Goal: Information Seeking & Learning: Learn about a topic

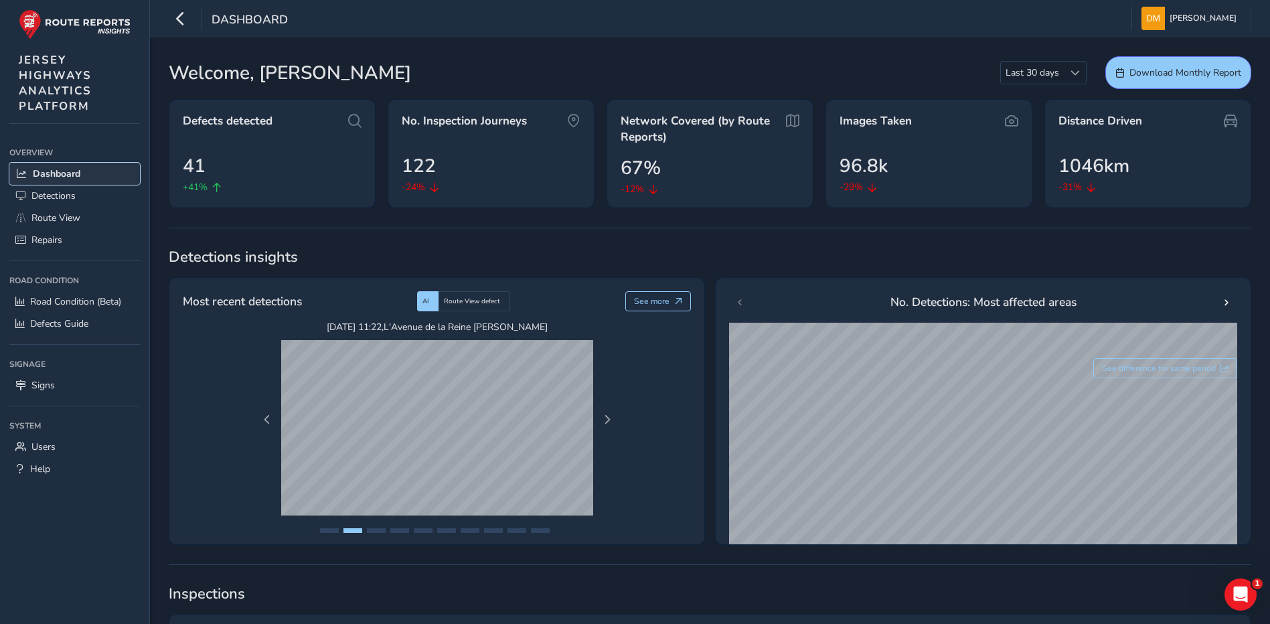
click at [73, 171] on span "Dashboard" at bounding box center [57, 173] width 48 height 13
click at [75, 218] on span "Route View" at bounding box center [55, 218] width 49 height 13
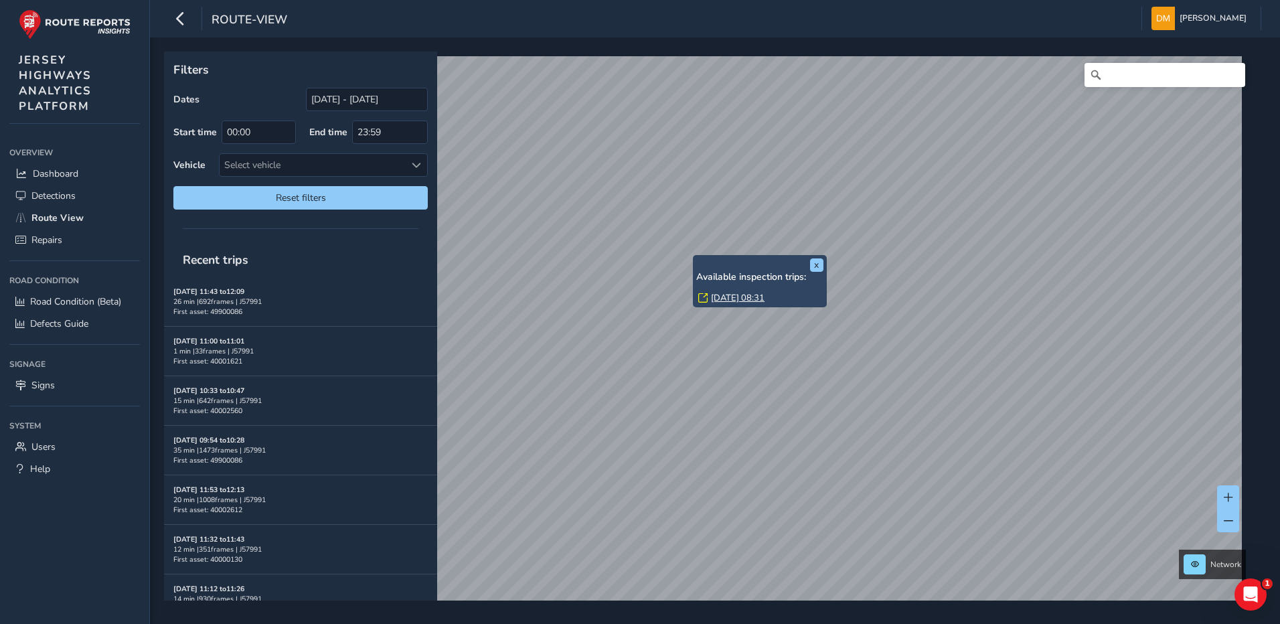
click at [758, 287] on div "x Available inspection trips: [DATE] 08:31 Filters Dates [DATE] - [DATE] Start …" at bounding box center [710, 326] width 1093 height 549
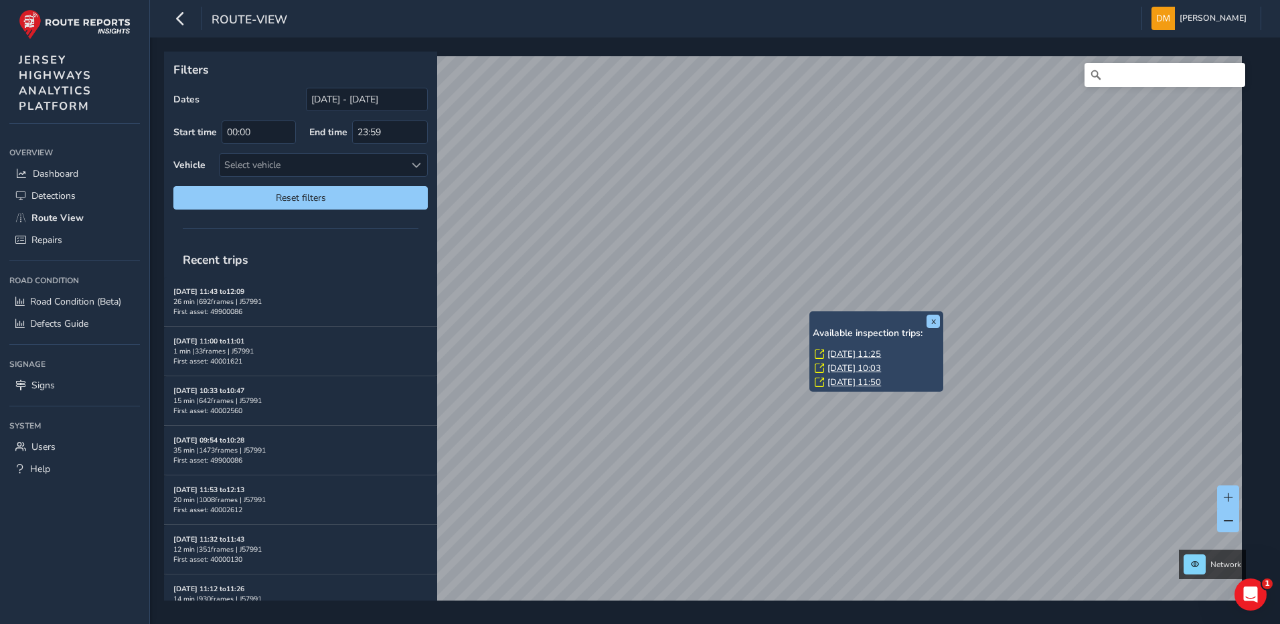
click at [832, 352] on link "[DATE] 11:25" at bounding box center [855, 354] width 54 height 12
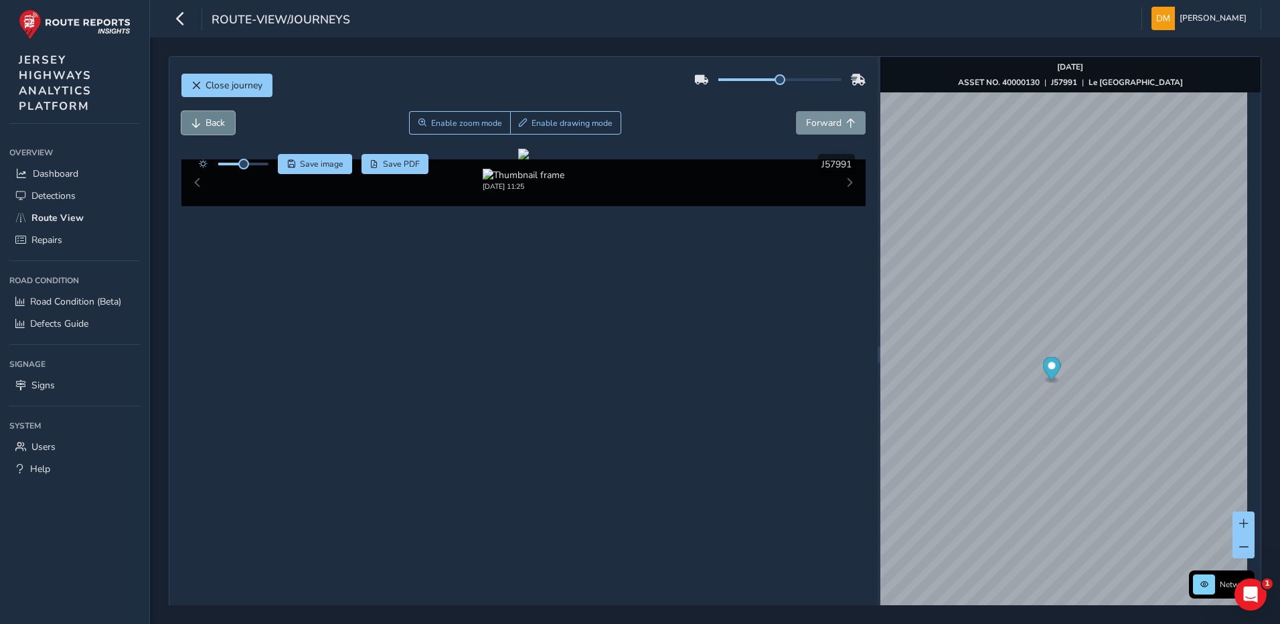
click at [220, 119] on span "Back" at bounding box center [215, 123] width 19 height 13
click at [212, 128] on span "Back" at bounding box center [215, 123] width 19 height 13
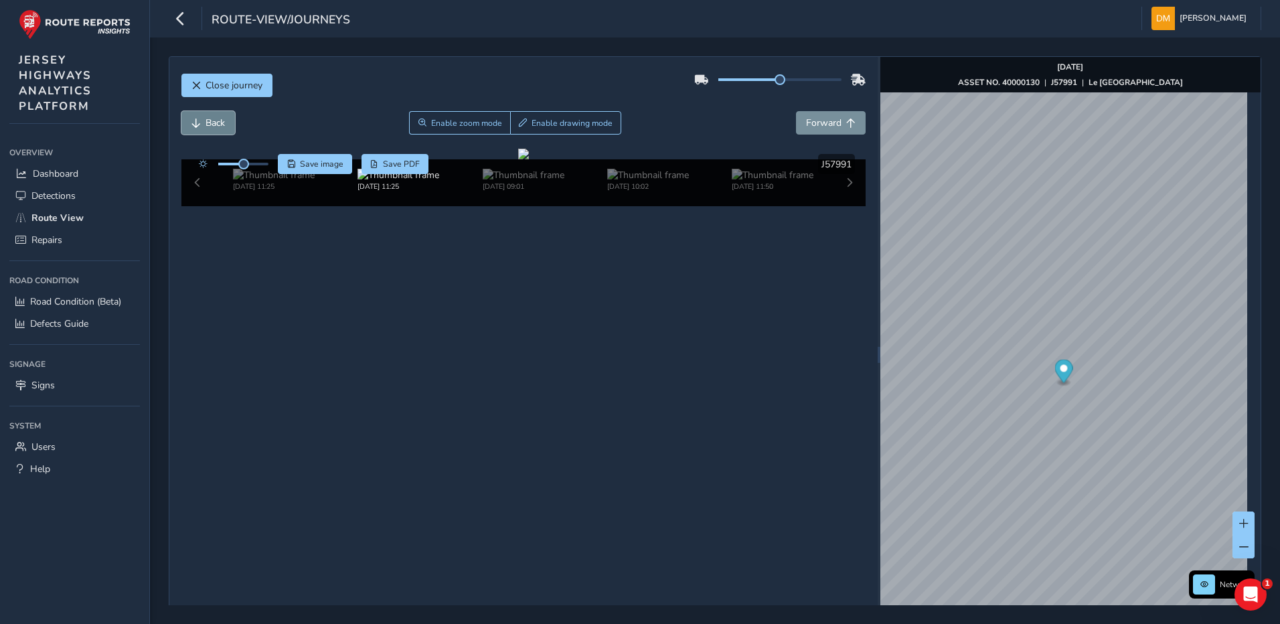
click at [212, 128] on span "Back" at bounding box center [215, 123] width 19 height 13
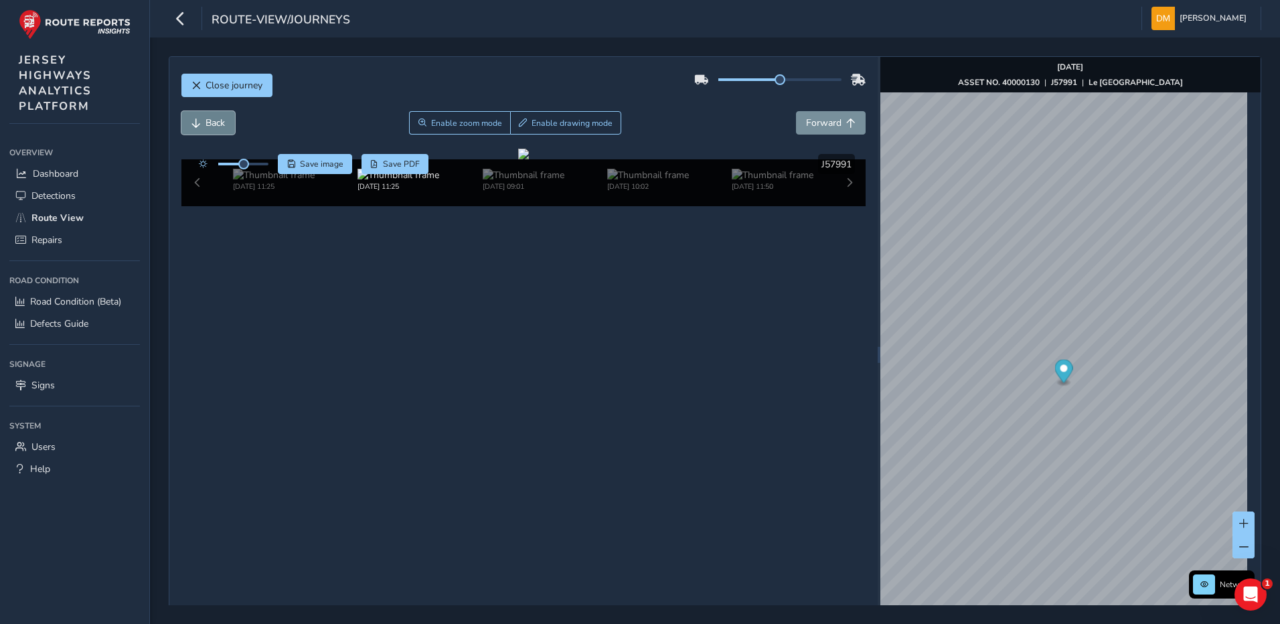
click at [212, 128] on span "Back" at bounding box center [215, 123] width 19 height 13
click at [806, 124] on span "Forward" at bounding box center [823, 123] width 35 height 13
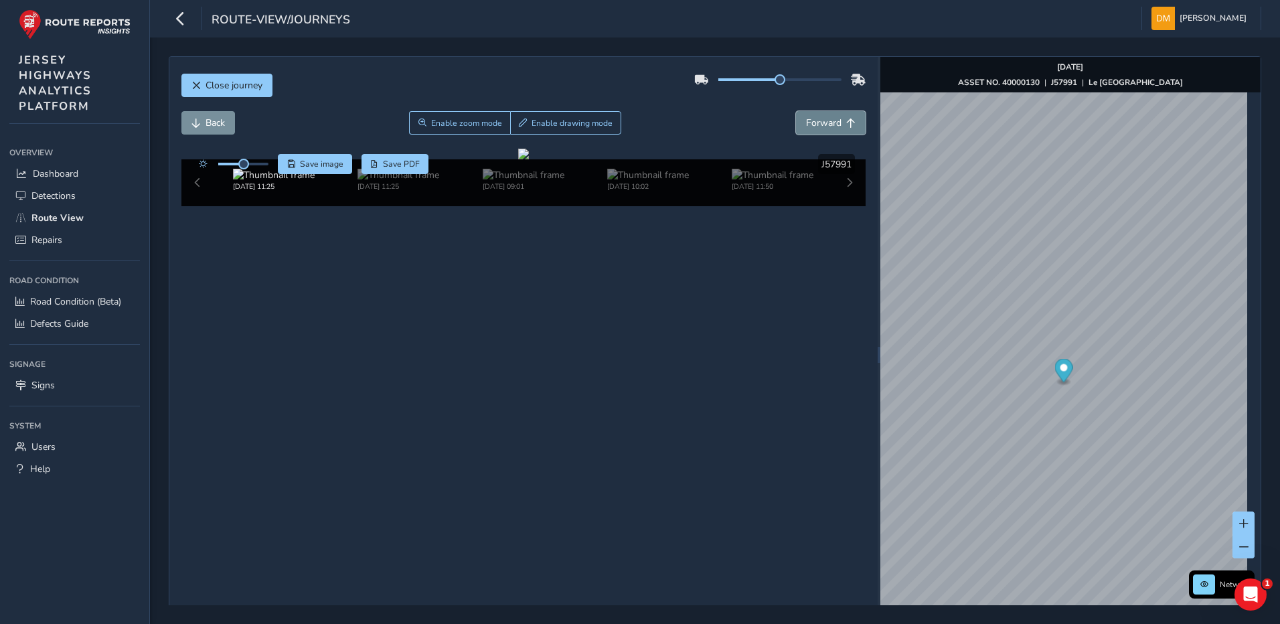
click at [806, 124] on span "Forward" at bounding box center [823, 123] width 35 height 13
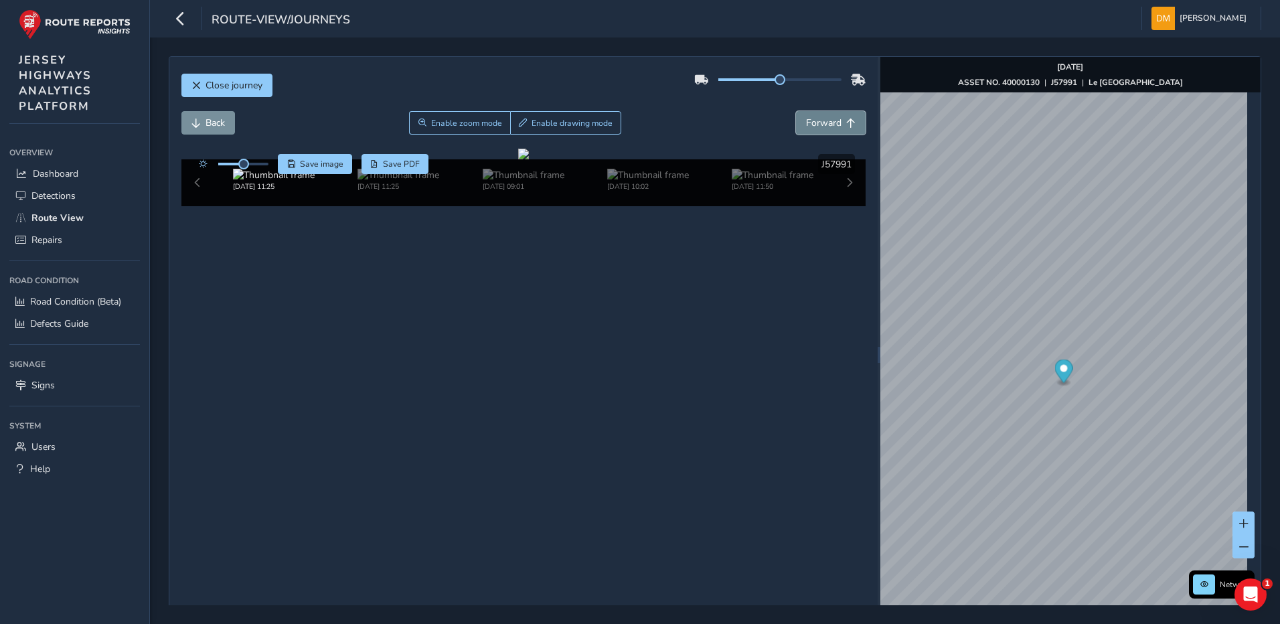
click at [806, 124] on span "Forward" at bounding box center [823, 123] width 35 height 13
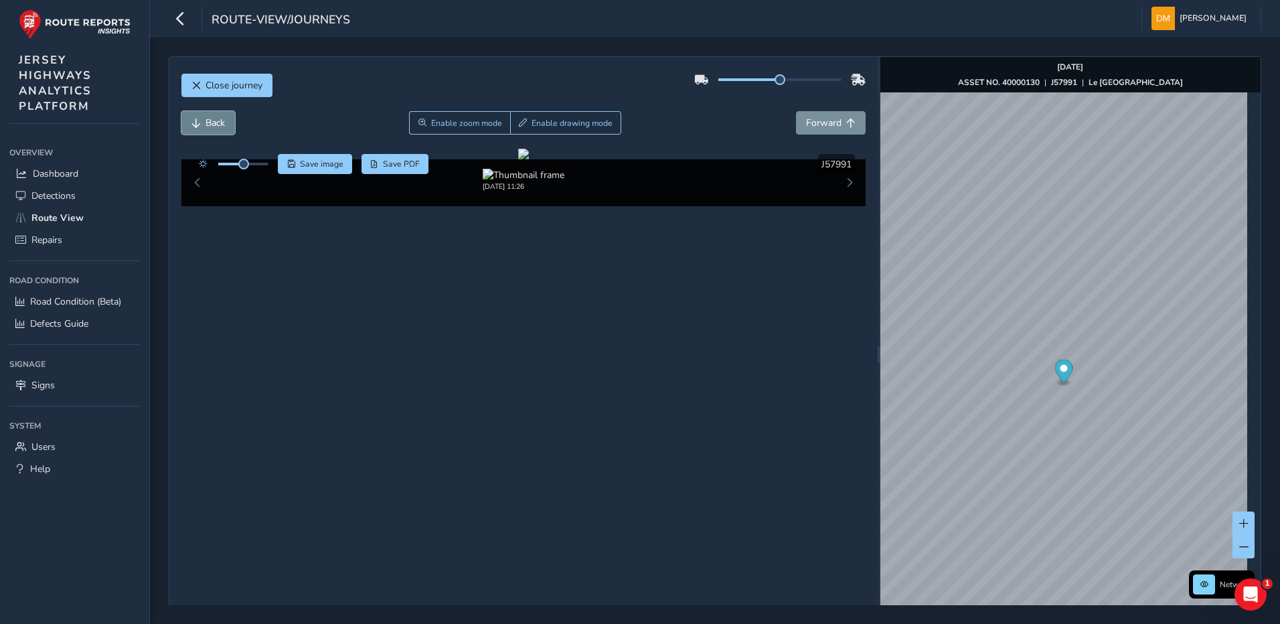
click at [224, 122] on span "Back" at bounding box center [215, 123] width 19 height 13
drag, startPoint x: 773, startPoint y: 78, endPoint x: 803, endPoint y: 82, distance: 29.7
click at [803, 82] on span at bounding box center [805, 79] width 11 height 11
drag, startPoint x: 800, startPoint y: 84, endPoint x: 850, endPoint y: 87, distance: 49.6
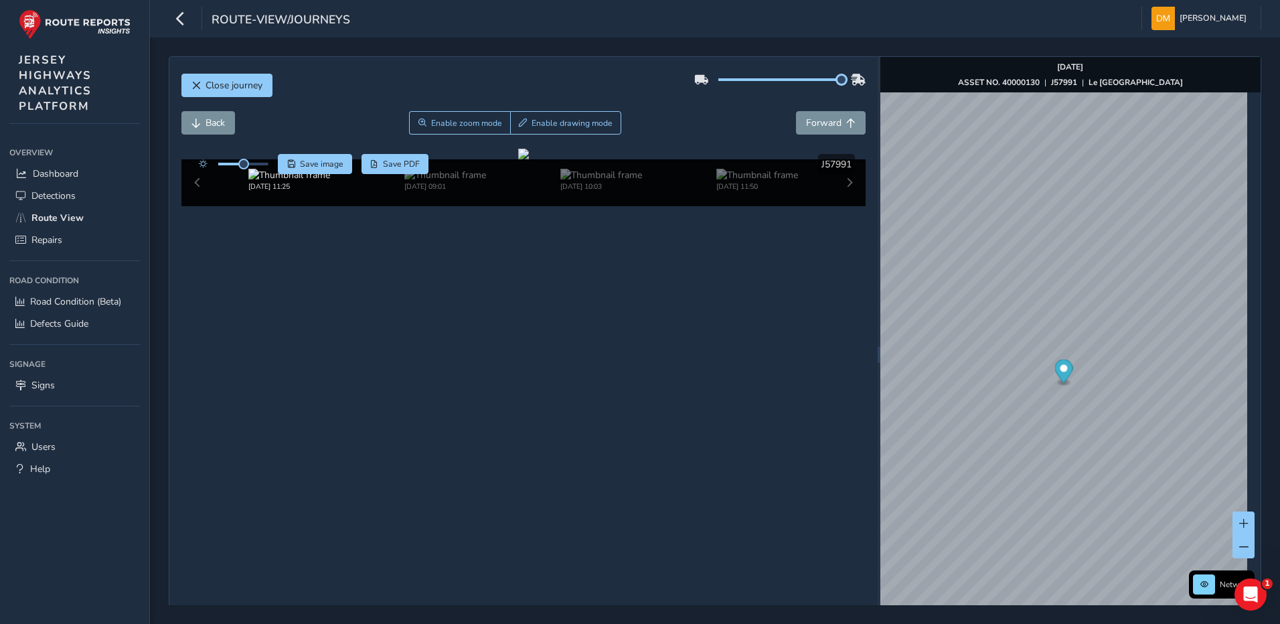
click at [850, 87] on div at bounding box center [779, 79] width 171 height 21
drag, startPoint x: 836, startPoint y: 81, endPoint x: 769, endPoint y: 85, distance: 67.1
click at [769, 85] on div at bounding box center [779, 79] width 171 height 21
click at [458, 122] on span "Enable zoom mode" at bounding box center [466, 123] width 71 height 11
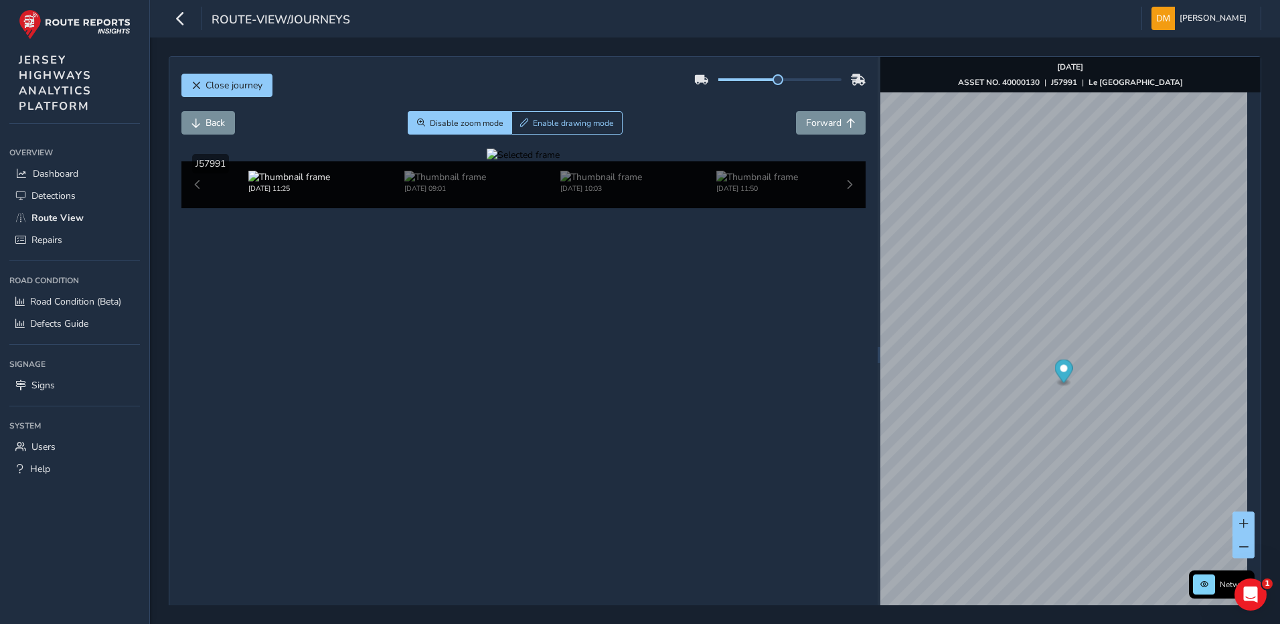
click at [487, 161] on div at bounding box center [523, 155] width 73 height 13
click at [380, 419] on img at bounding box center [1084, 193] width 1929 height 1085
click at [224, 127] on span "Back" at bounding box center [215, 123] width 19 height 13
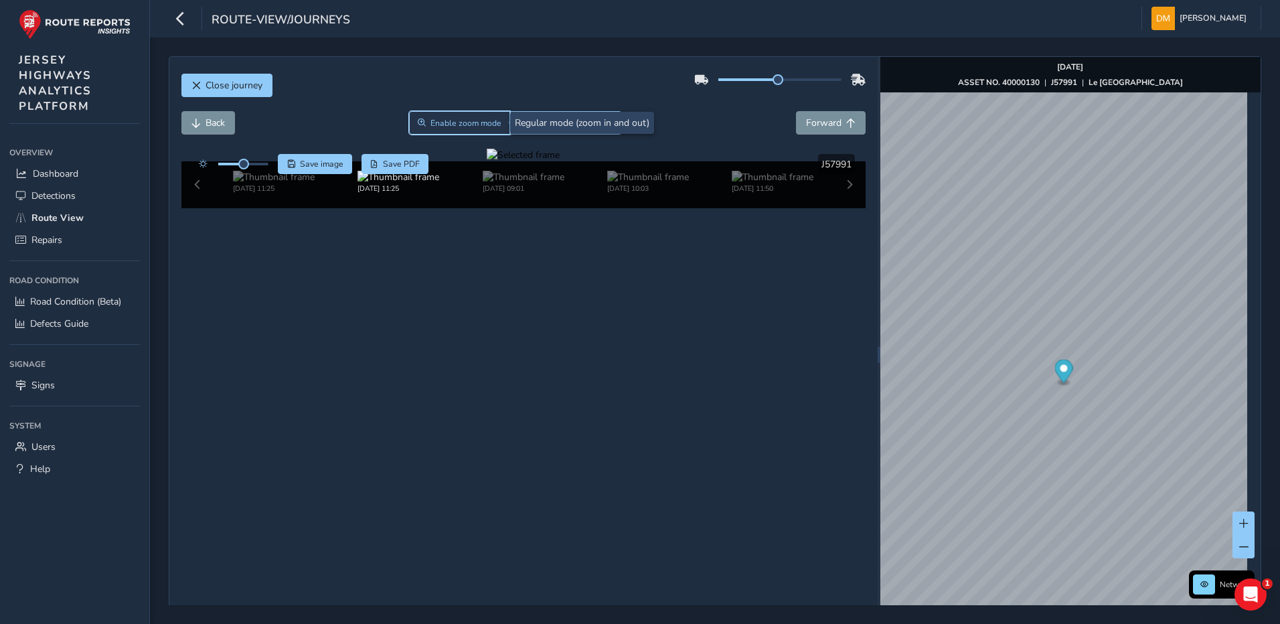
click at [464, 119] on span "Enable zoom mode" at bounding box center [466, 123] width 71 height 11
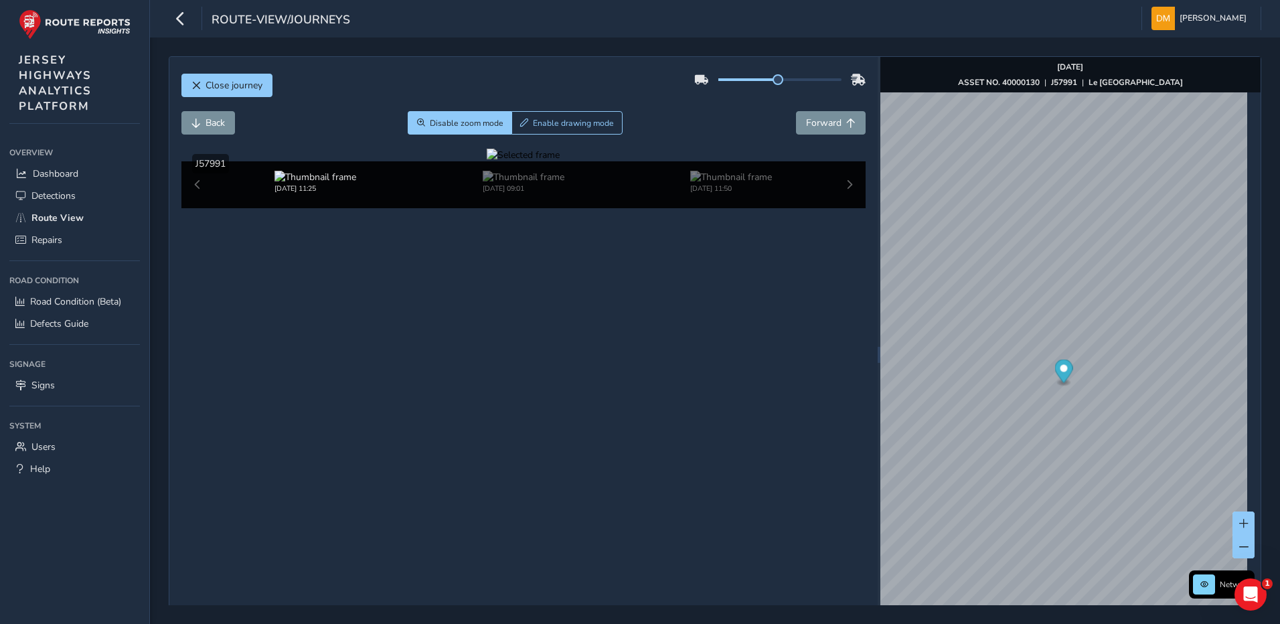
click at [487, 161] on div at bounding box center [523, 155] width 73 height 13
click at [399, 390] on img at bounding box center [1049, 245] width 1929 height 1085
click at [806, 122] on span "Forward" at bounding box center [823, 123] width 35 height 13
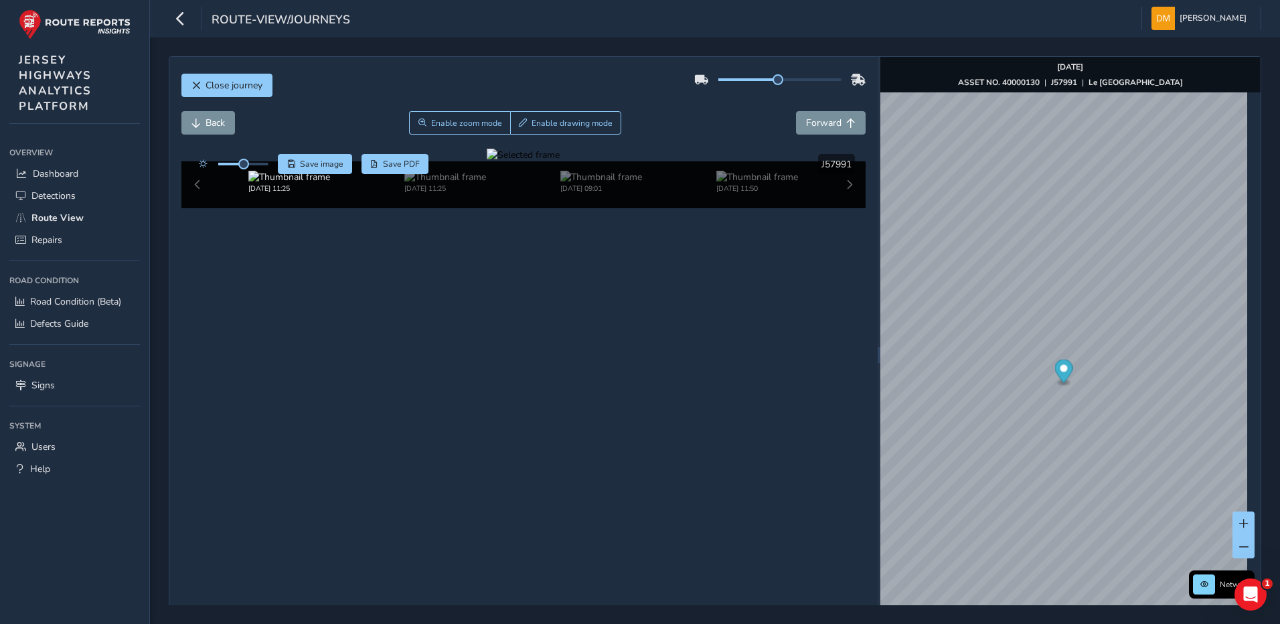
click at [487, 161] on div at bounding box center [523, 155] width 73 height 13
click at [523, 161] on div at bounding box center [523, 155] width 73 height 13
click at [830, 125] on span "Forward" at bounding box center [823, 123] width 35 height 13
click at [230, 123] on button "Back" at bounding box center [208, 122] width 54 height 23
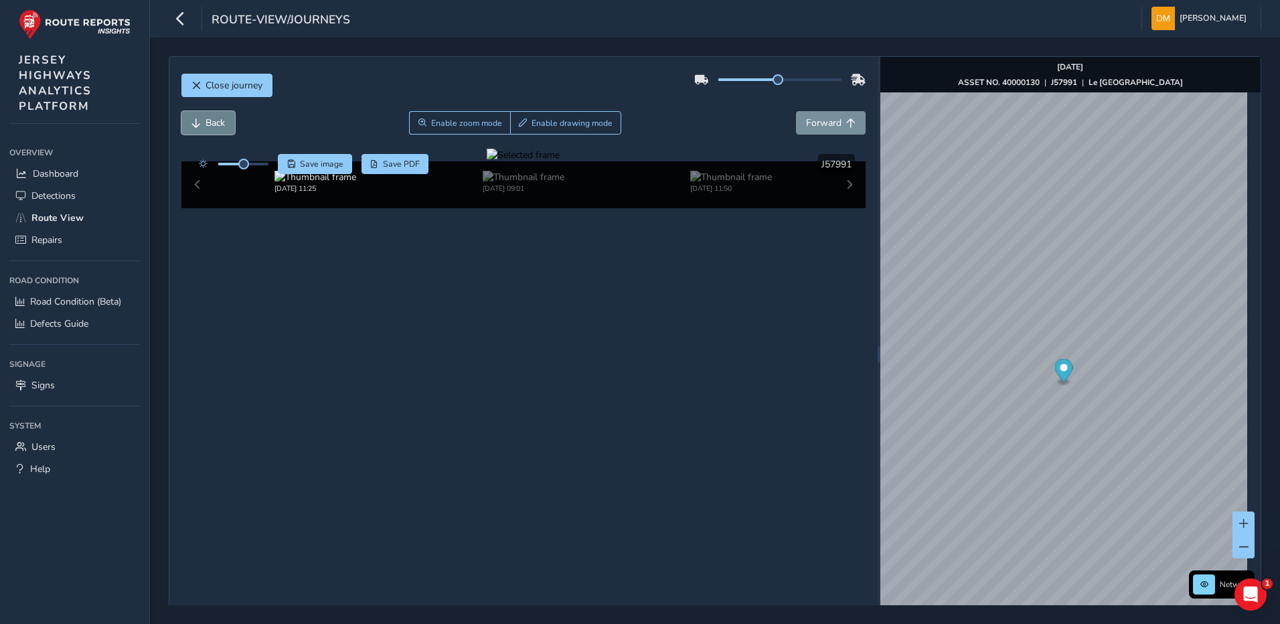
click at [230, 123] on button "Back" at bounding box center [208, 122] width 54 height 23
click at [826, 130] on button "Forward" at bounding box center [831, 122] width 70 height 23
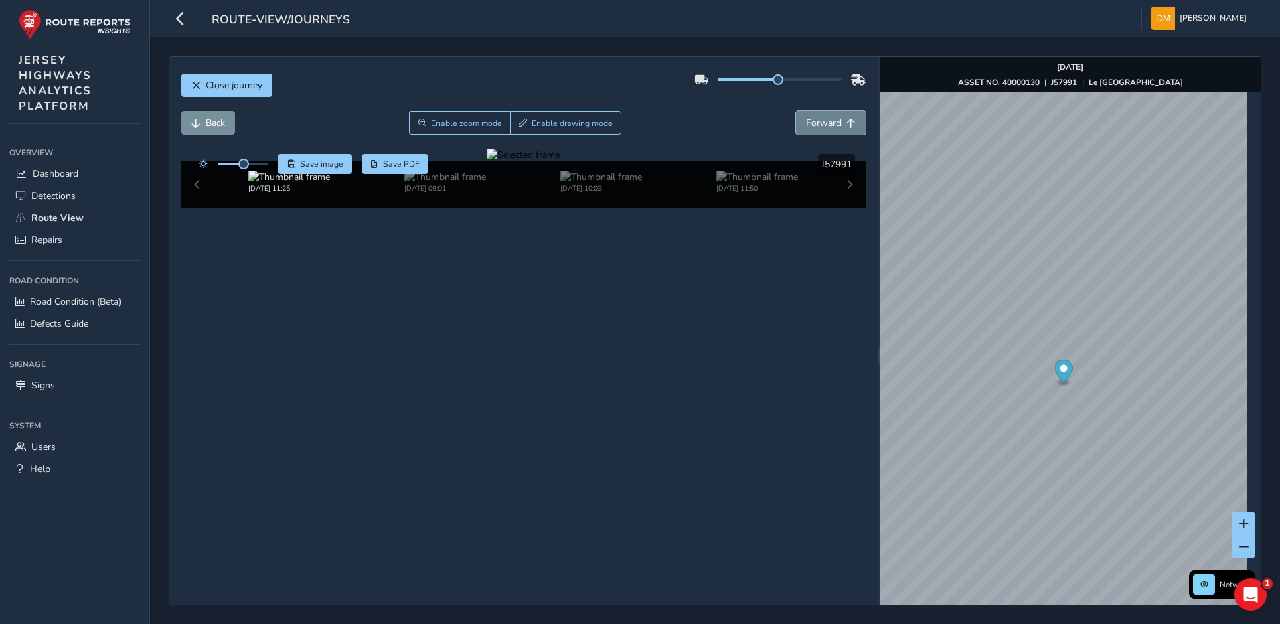
click at [828, 121] on span "Forward" at bounding box center [823, 123] width 35 height 13
click at [826, 115] on button "Forward" at bounding box center [831, 122] width 70 height 23
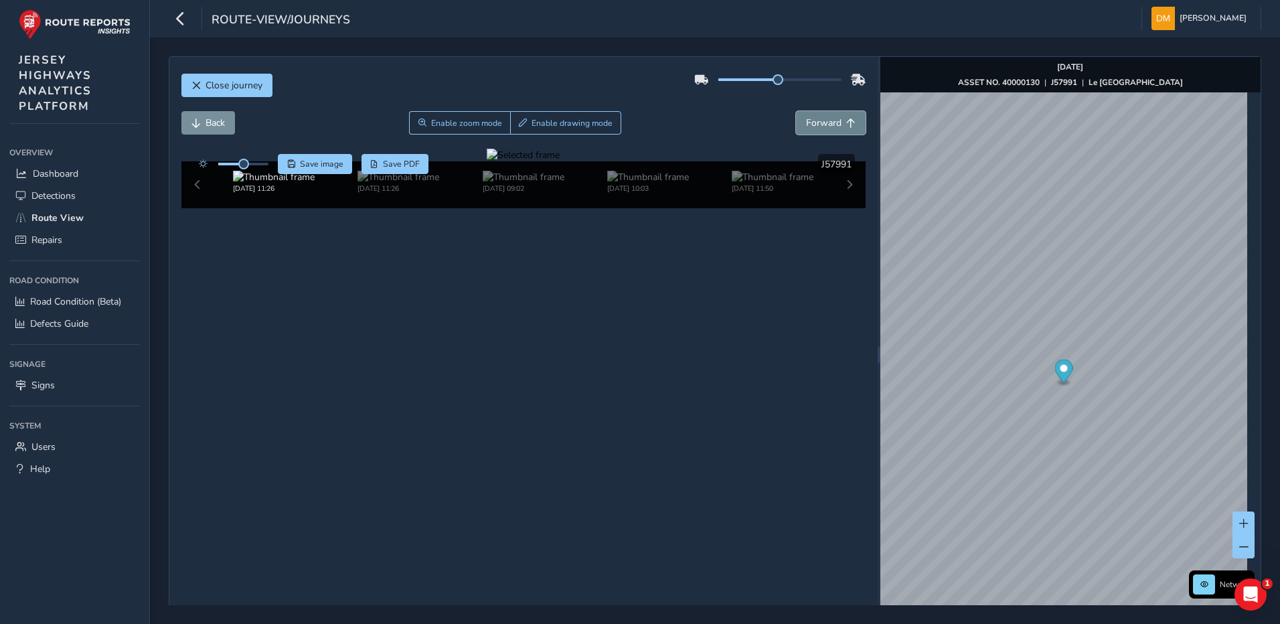
click at [826, 115] on button "Forward" at bounding box center [831, 122] width 70 height 23
click at [560, 161] on div at bounding box center [523, 155] width 73 height 13
click at [717, 388] on img at bounding box center [464, 250] width 1929 height 1085
click at [828, 130] on button "Forward" at bounding box center [831, 122] width 70 height 23
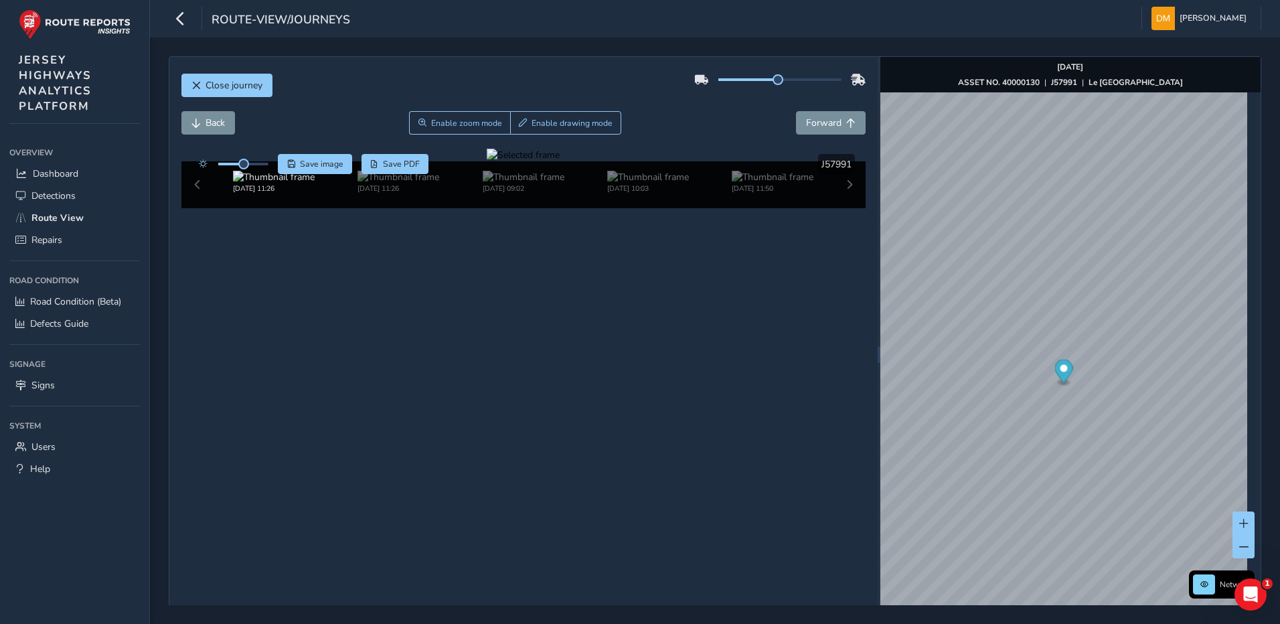
click at [560, 161] on div at bounding box center [523, 155] width 73 height 13
click at [795, 419] on img at bounding box center [319, 193] width 1929 height 1085
click at [815, 123] on span "Forward" at bounding box center [823, 123] width 35 height 13
click at [831, 128] on span "Forward" at bounding box center [823, 123] width 35 height 13
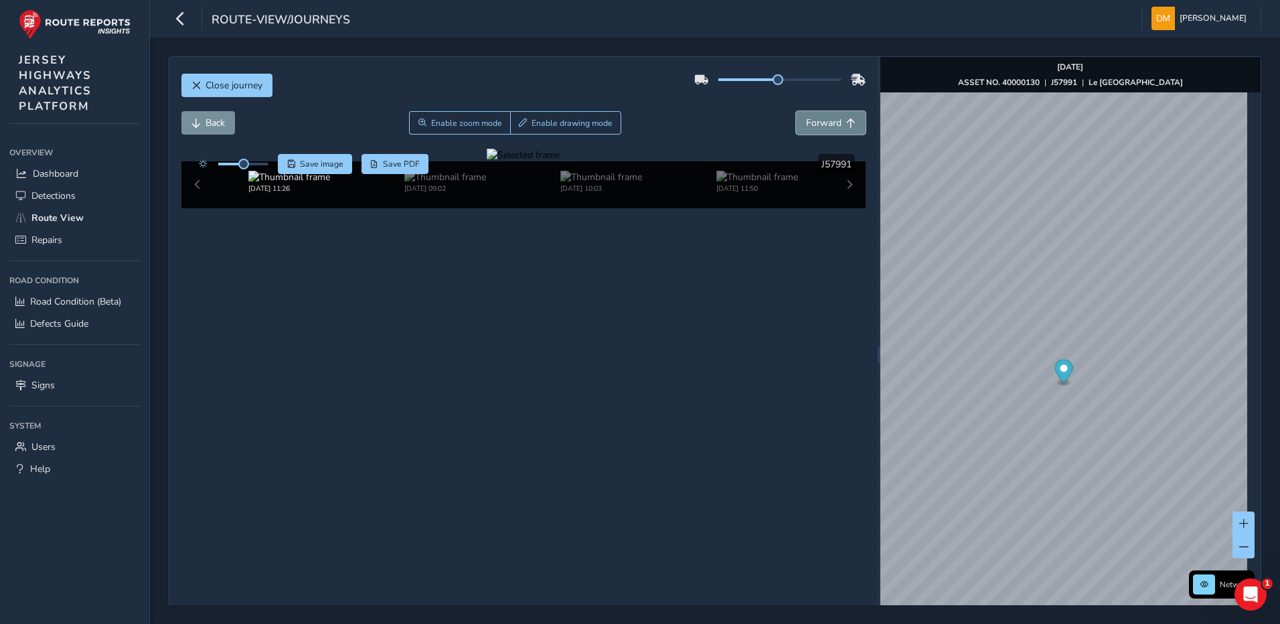
click at [834, 127] on span "Forward" at bounding box center [823, 123] width 35 height 13
click at [203, 125] on button "Back" at bounding box center [208, 122] width 54 height 23
click at [560, 161] on div at bounding box center [523, 155] width 73 height 13
click at [615, 346] on img at bounding box center [651, 326] width 1929 height 1085
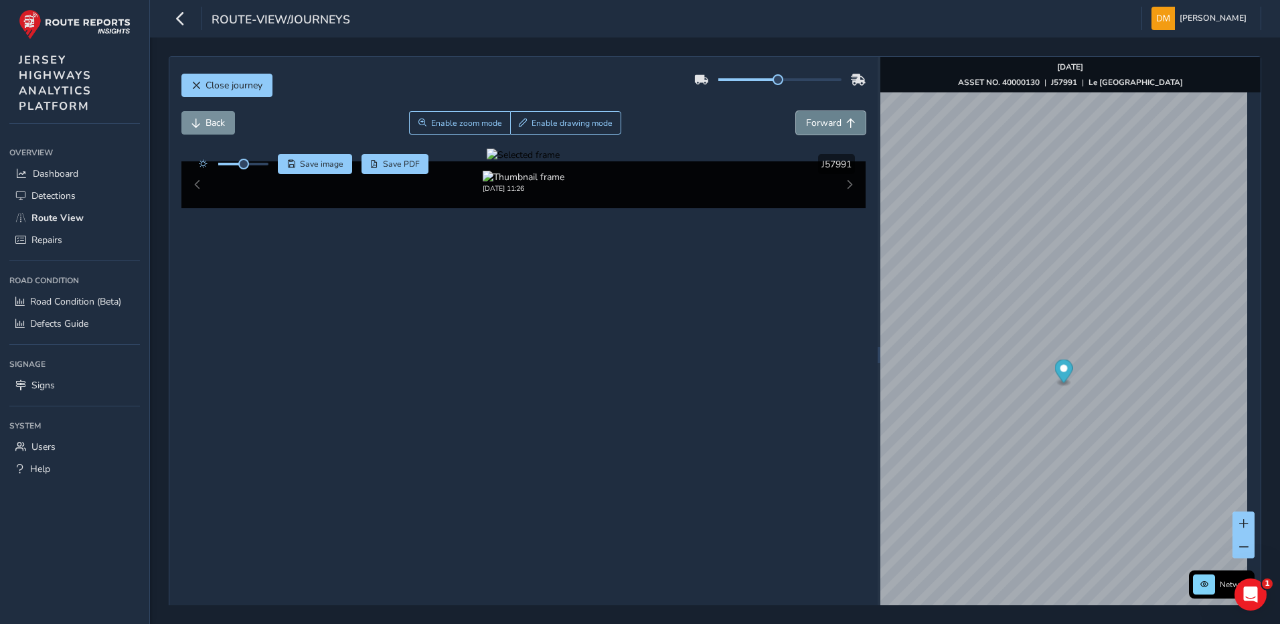
click at [820, 127] on span "Forward" at bounding box center [823, 123] width 35 height 13
click at [208, 119] on span "Back" at bounding box center [215, 123] width 19 height 13
click at [1040, 386] on div "x" at bounding box center [1107, 397] width 134 height 29
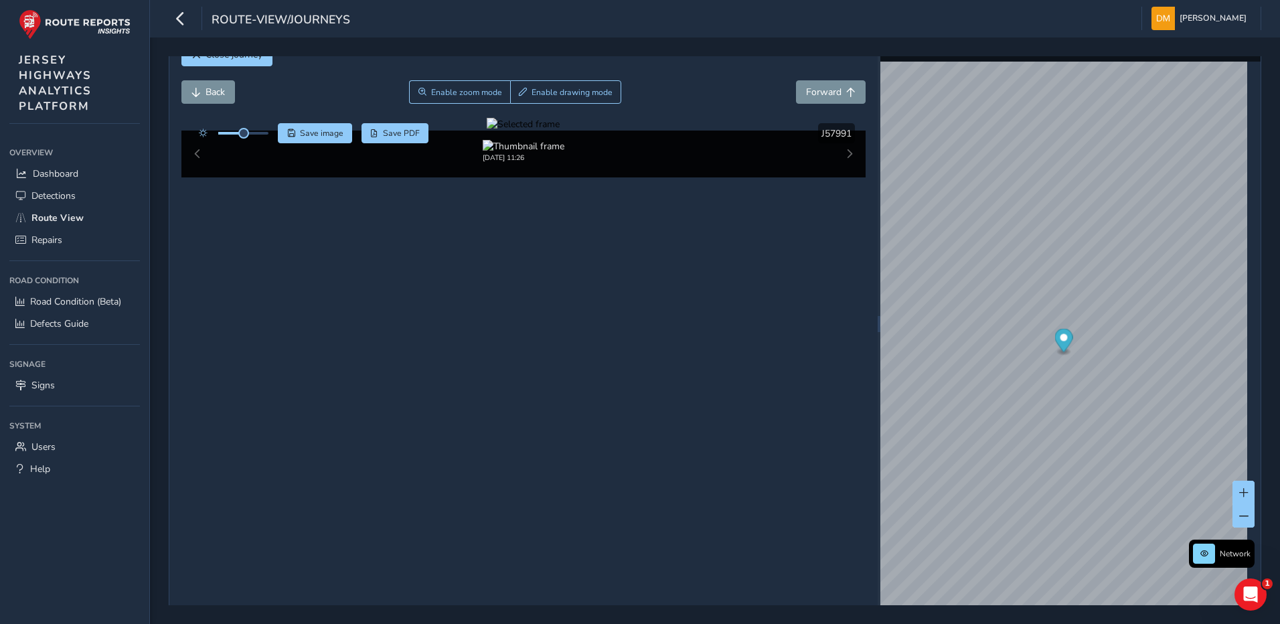
scroll to position [48, 0]
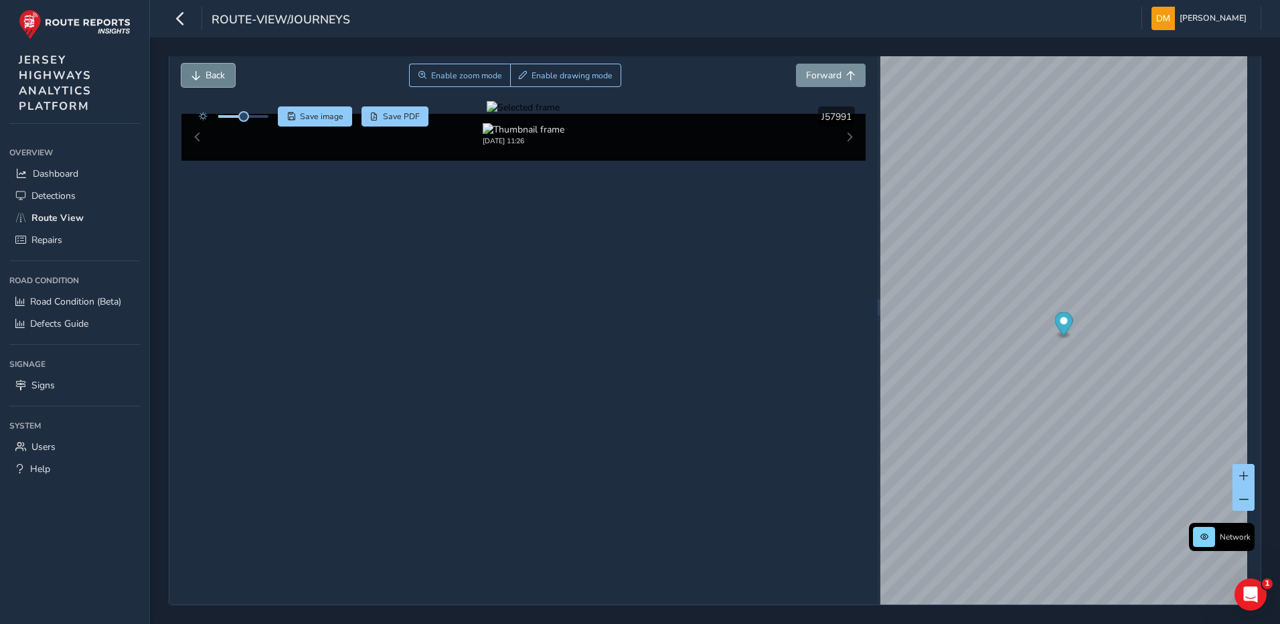
click at [201, 74] on button "Back" at bounding box center [208, 75] width 54 height 23
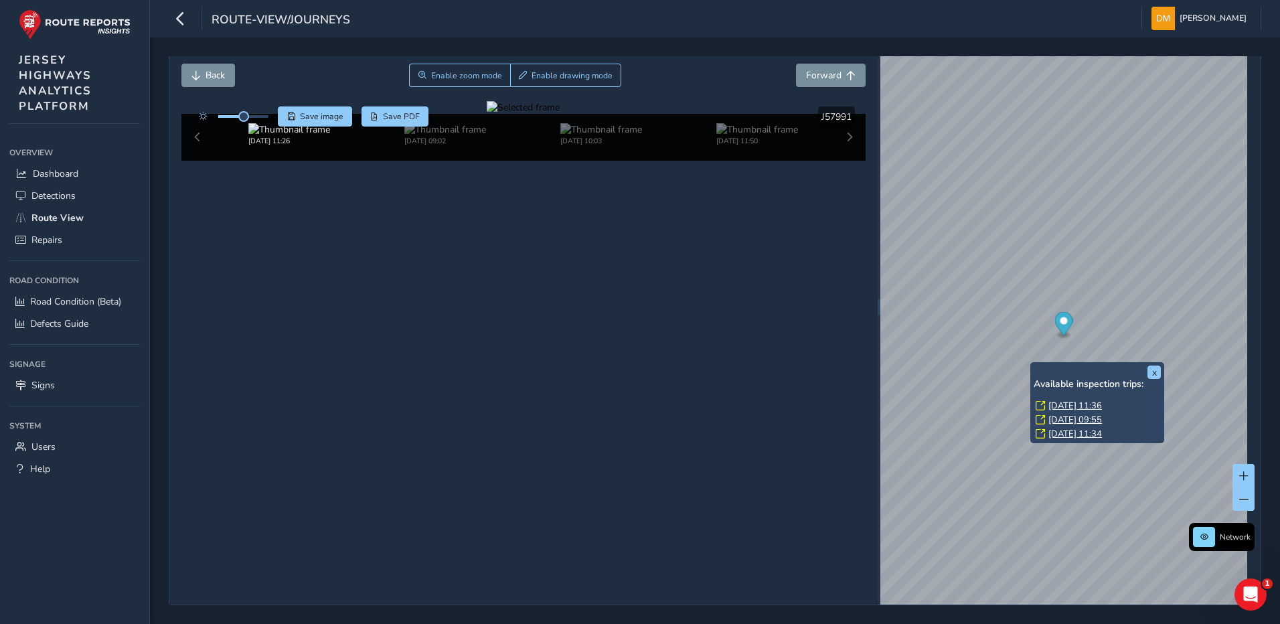
click at [1036, 366] on div "x Available inspection trips: [DATE] 11:36 [DATE] 09:55 [DATE] 11:34" at bounding box center [1097, 403] width 127 height 74
drag, startPoint x: 1061, startPoint y: 398, endPoint x: 1067, endPoint y: 404, distance: 8.6
click at [1062, 398] on div "Available inspection trips: [DATE] 11:36 [DATE] 09:55 [DATE] 11:34" at bounding box center [1097, 410] width 127 height 63
click at [1067, 408] on link "[DATE] 11:36" at bounding box center [1076, 406] width 54 height 12
click at [1069, 401] on link "[DATE] 11:36" at bounding box center [1076, 406] width 54 height 12
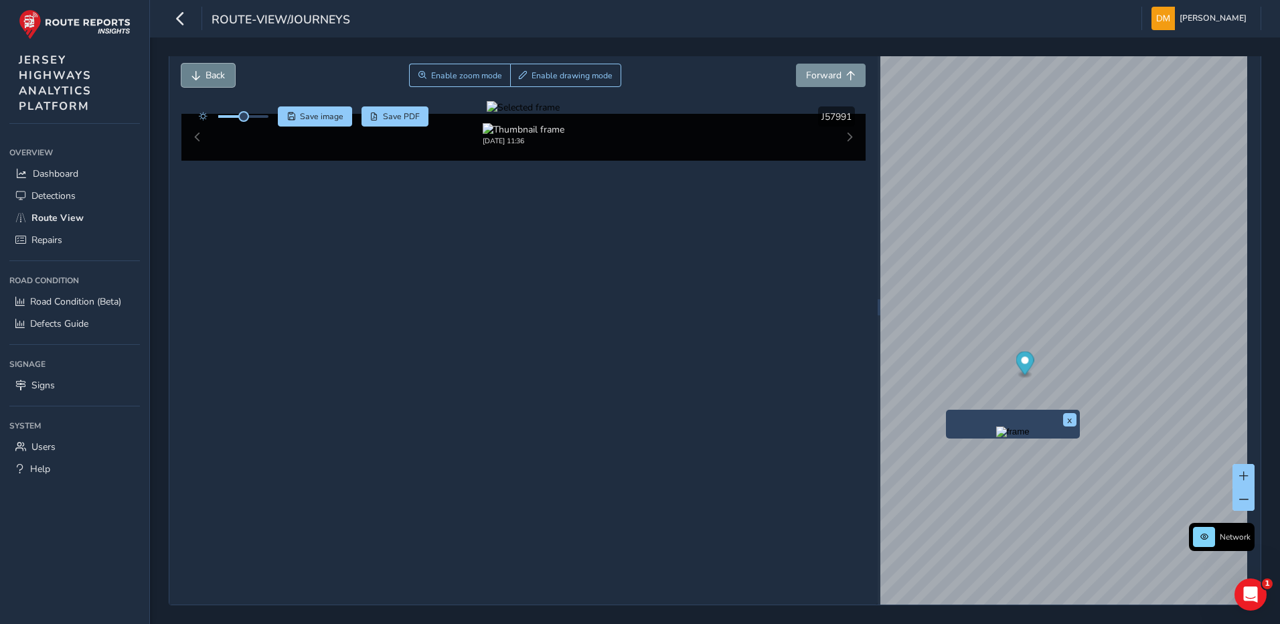
click at [206, 72] on span "Back" at bounding box center [215, 75] width 19 height 13
click at [210, 77] on span "Back" at bounding box center [215, 75] width 19 height 13
click at [218, 65] on button "Back" at bounding box center [208, 75] width 54 height 23
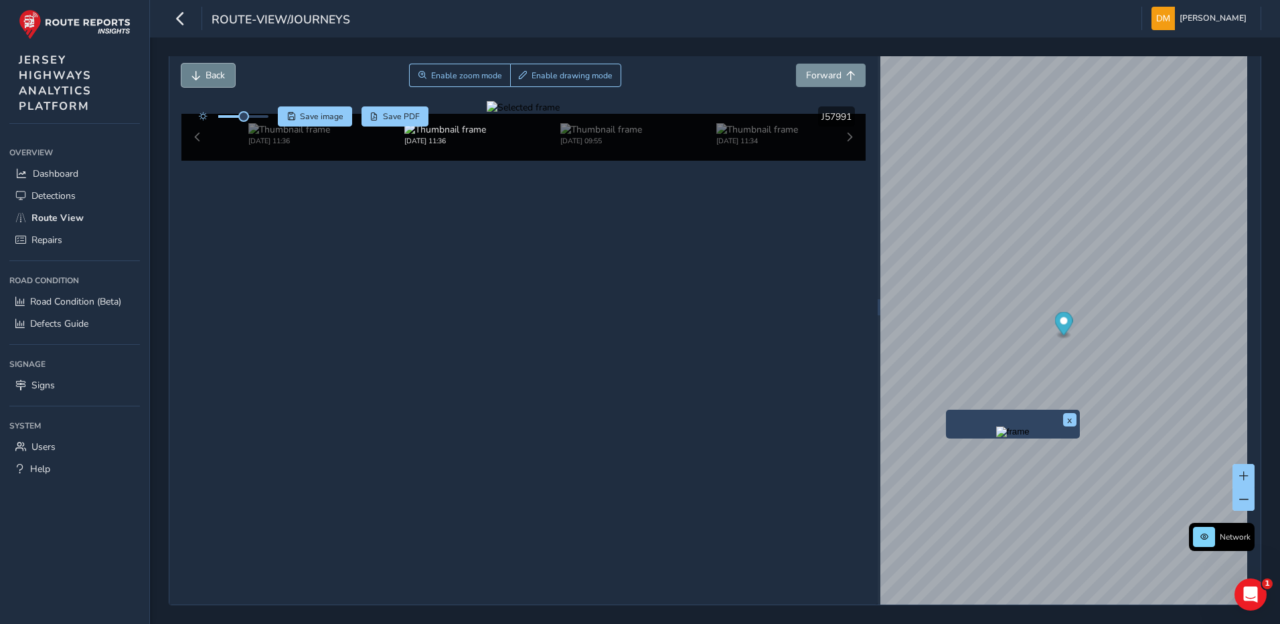
click at [218, 65] on button "Back" at bounding box center [208, 75] width 54 height 23
click at [208, 70] on span "Back" at bounding box center [215, 75] width 19 height 13
click at [487, 114] on div at bounding box center [523, 107] width 73 height 13
click at [485, 315] on img at bounding box center [891, 248] width 1929 height 1085
click at [829, 80] on span "Forward" at bounding box center [823, 75] width 35 height 13
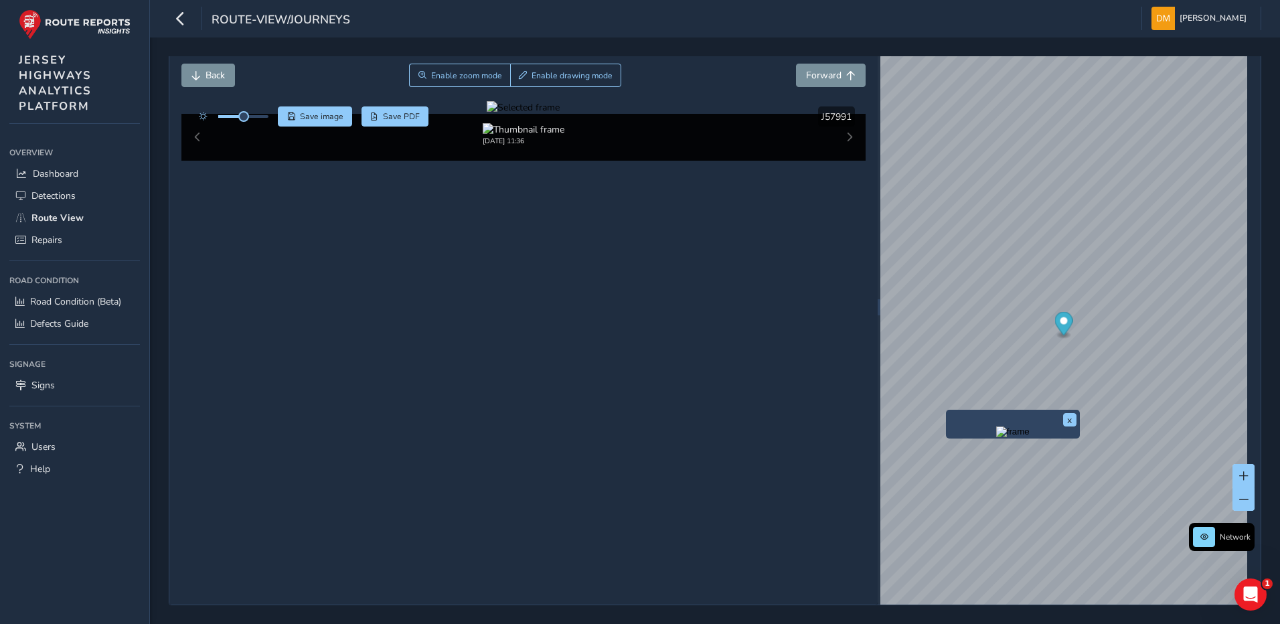
click at [487, 114] on div at bounding box center [523, 107] width 73 height 13
click at [479, 372] on img at bounding box center [901, 144] width 1929 height 1085
click at [228, 82] on button "Back" at bounding box center [208, 75] width 54 height 23
click at [487, 114] on div at bounding box center [523, 107] width 73 height 13
click at [477, 321] on img at bounding box center [906, 237] width 1929 height 1085
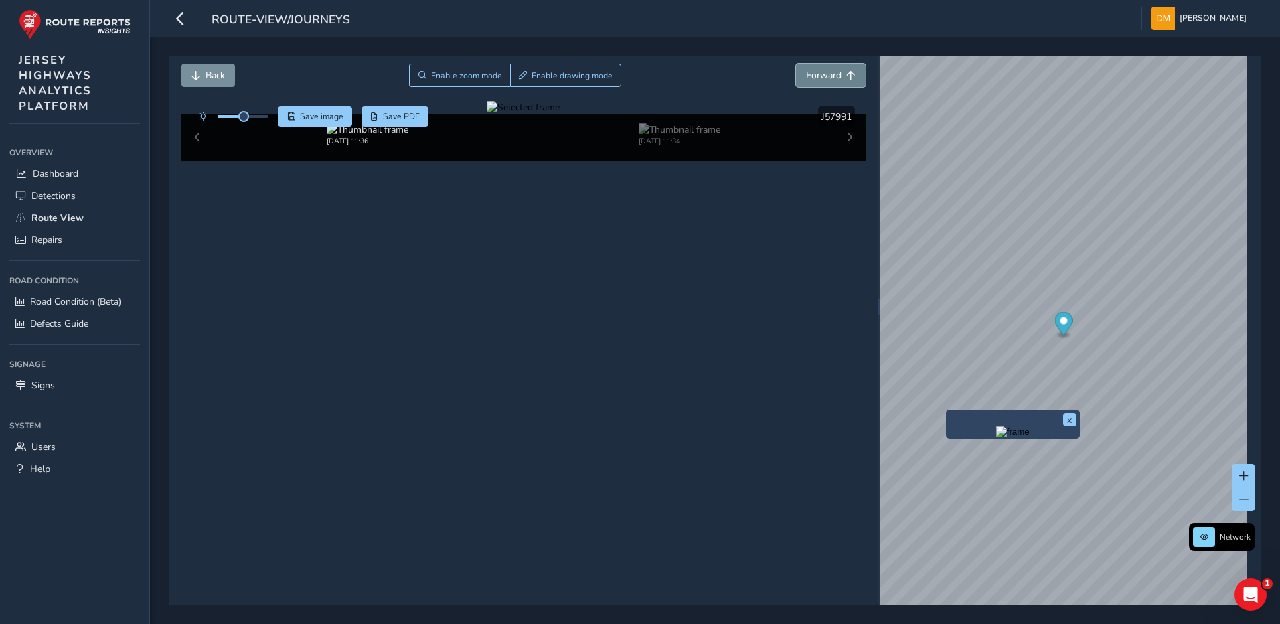
click at [825, 77] on span "Forward" at bounding box center [823, 75] width 35 height 13
click at [487, 114] on div at bounding box center [523, 107] width 73 height 13
click at [470, 374] on img at bounding box center [918, 141] width 1929 height 1085
click at [798, 82] on button "Forward" at bounding box center [831, 75] width 70 height 23
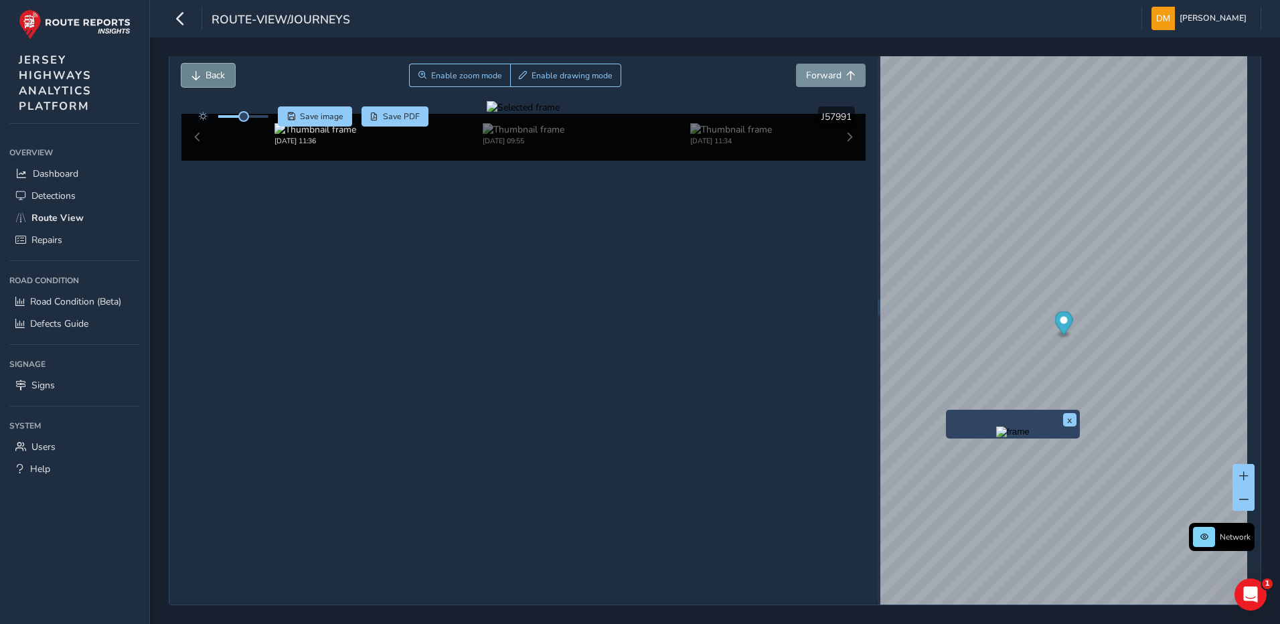
click at [190, 73] on button "Back" at bounding box center [208, 75] width 54 height 23
click at [190, 72] on button "Back" at bounding box center [208, 75] width 54 height 23
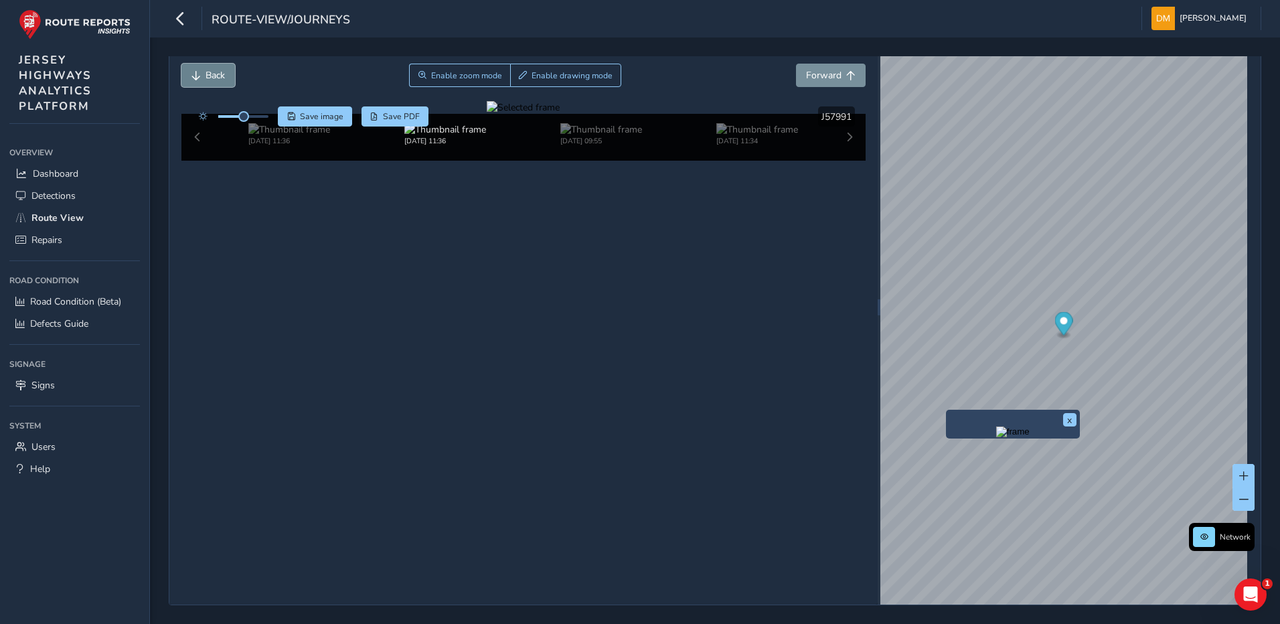
click at [190, 72] on button "Back" at bounding box center [208, 75] width 54 height 23
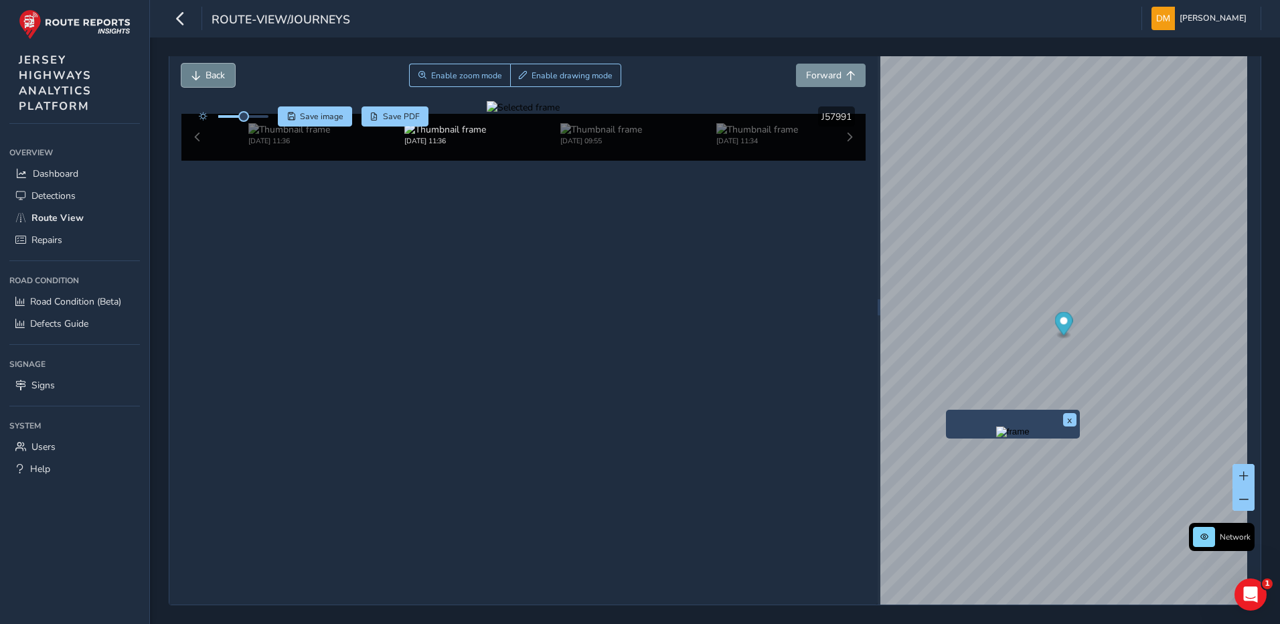
click at [190, 72] on button "Back" at bounding box center [208, 75] width 54 height 23
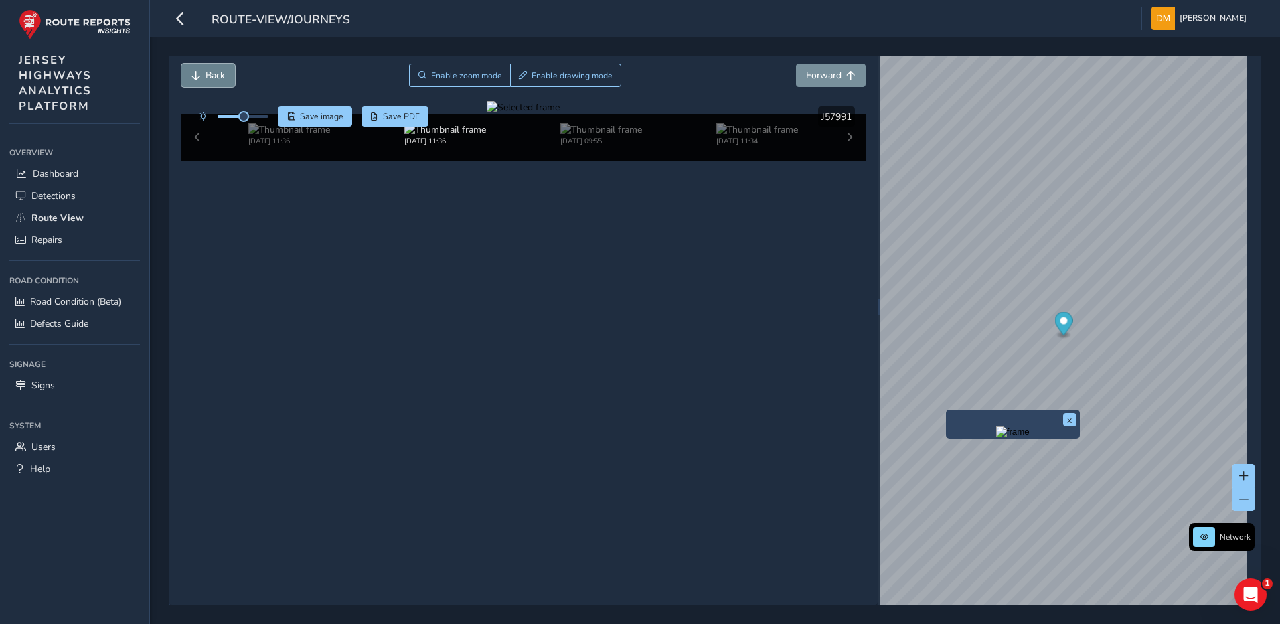
click at [190, 72] on button "Back" at bounding box center [208, 75] width 54 height 23
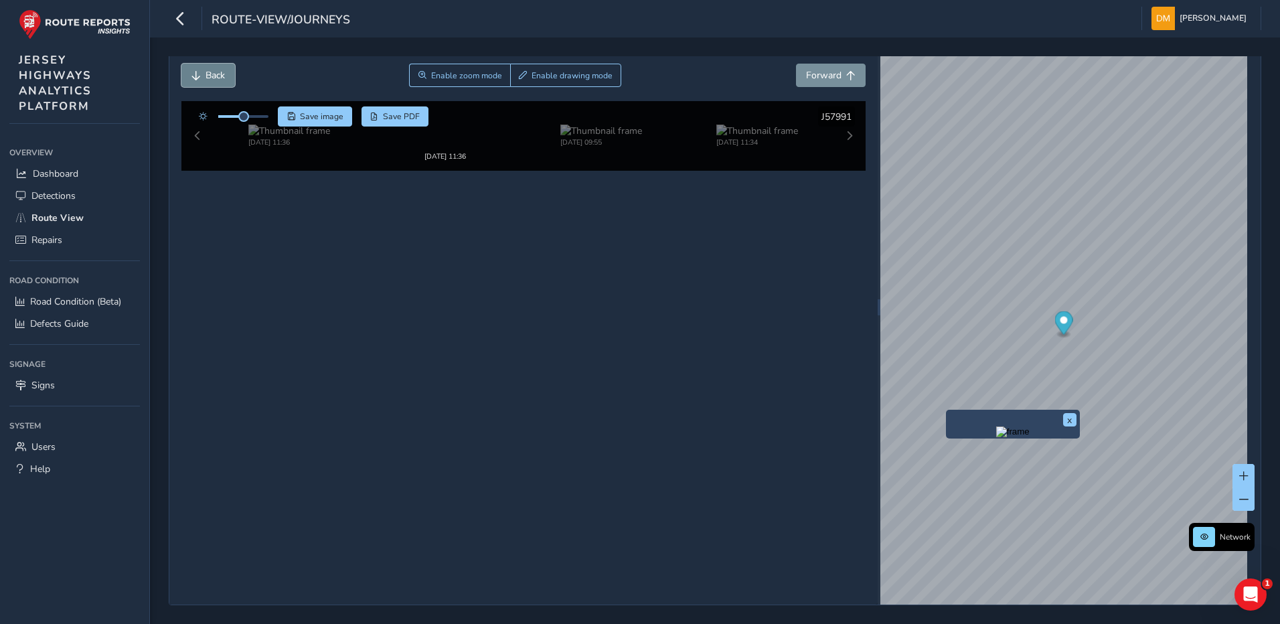
click at [190, 72] on button "Back" at bounding box center [208, 75] width 54 height 23
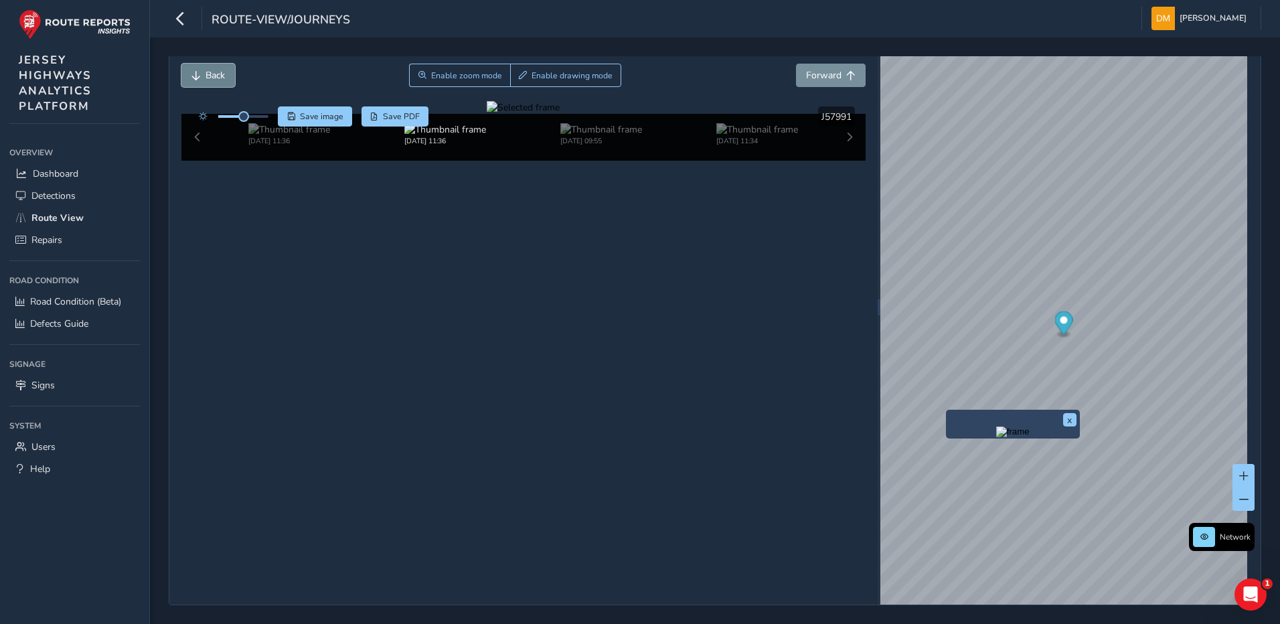
click at [190, 72] on button "Back" at bounding box center [208, 75] width 54 height 23
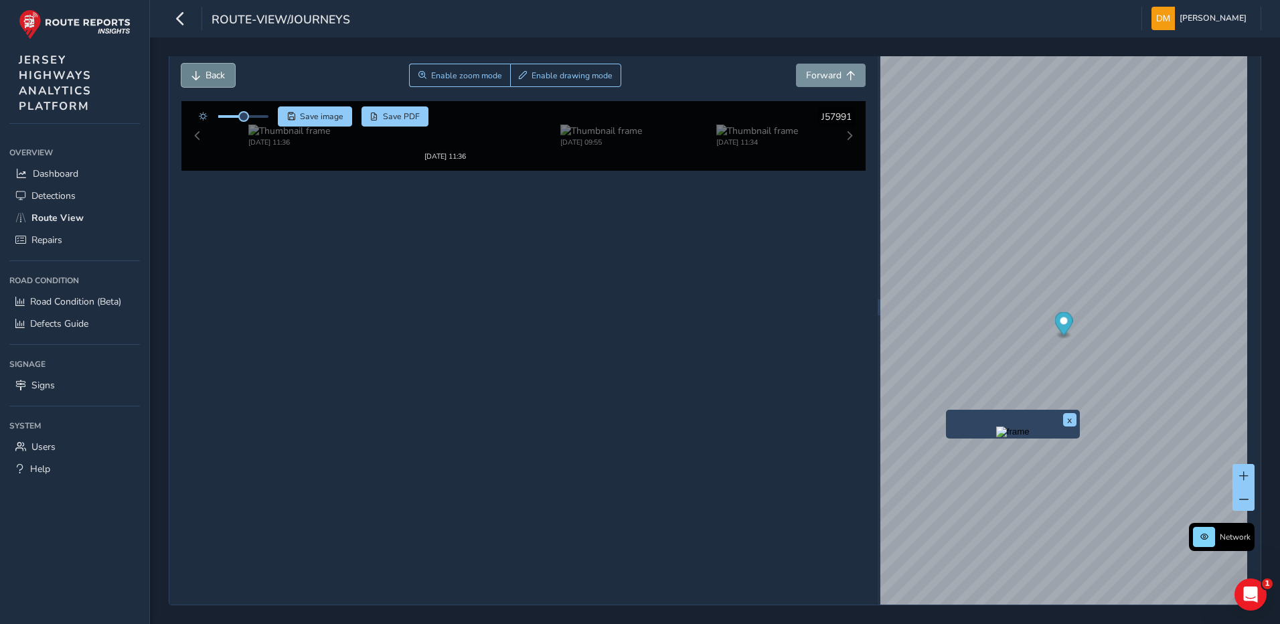
click at [190, 72] on button "Back" at bounding box center [208, 75] width 54 height 23
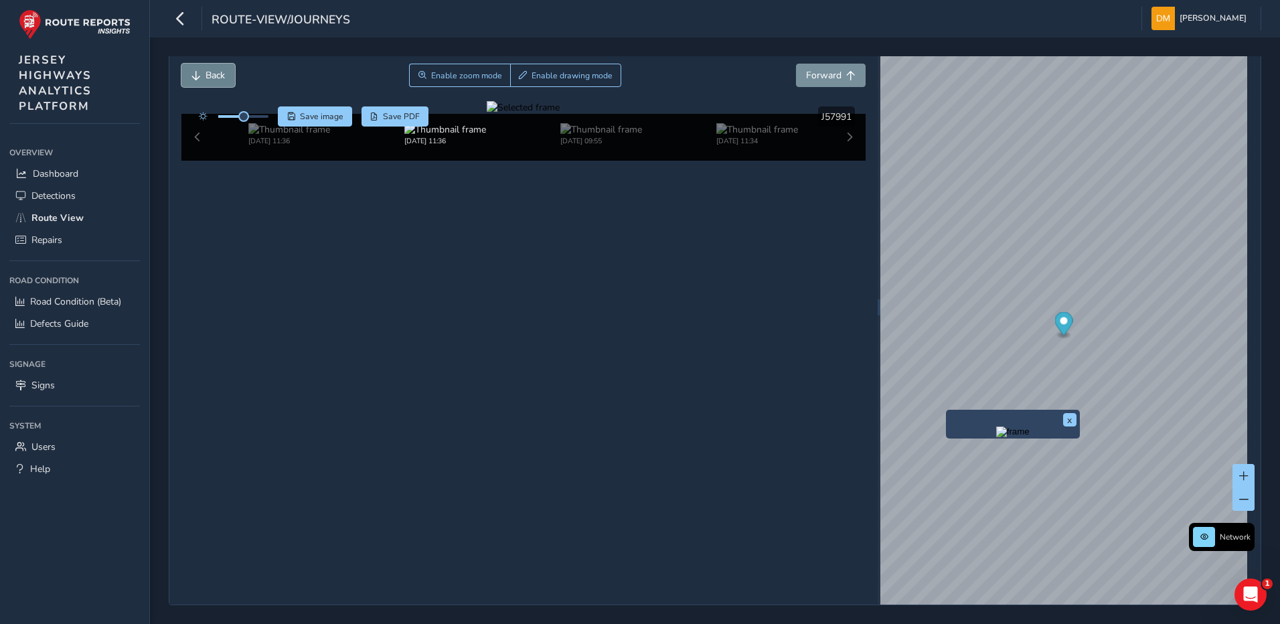
click at [190, 72] on button "Back" at bounding box center [208, 75] width 54 height 23
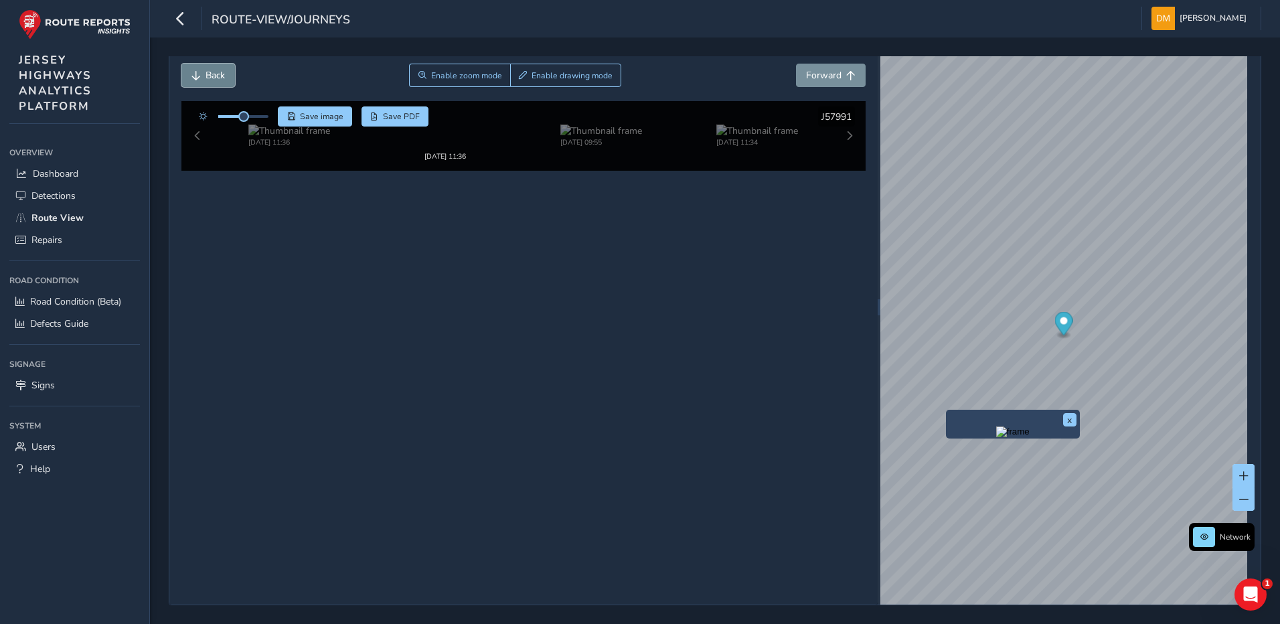
click at [190, 72] on button "Back" at bounding box center [208, 75] width 54 height 23
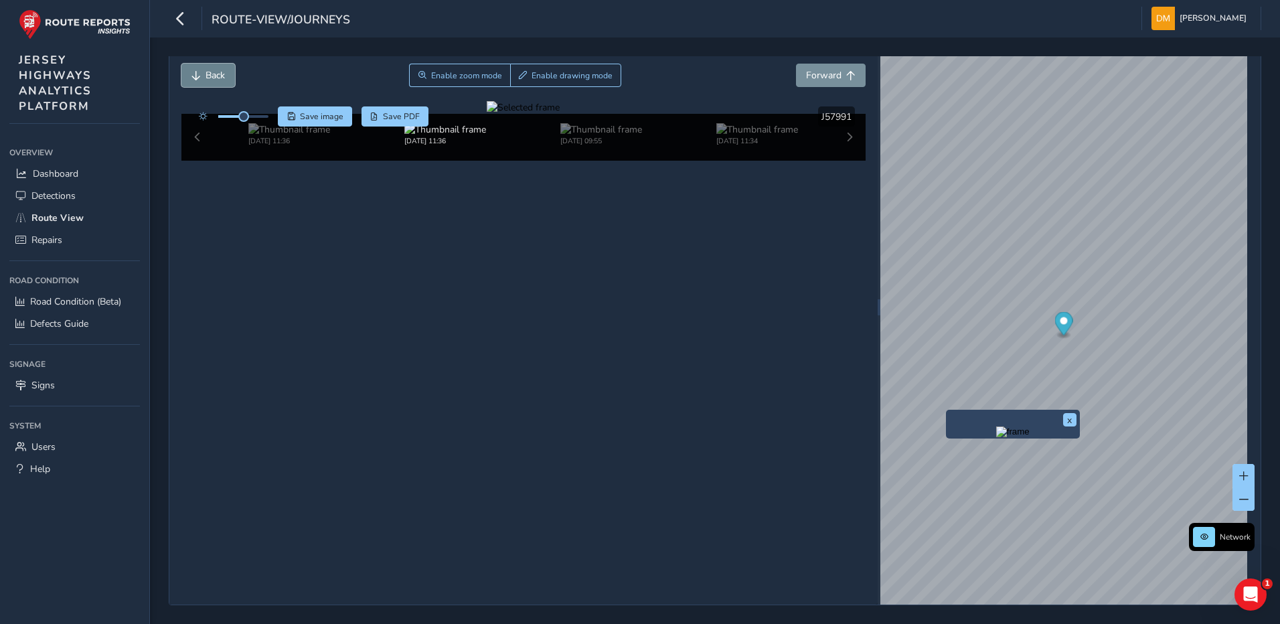
click at [190, 72] on button "Back" at bounding box center [208, 75] width 54 height 23
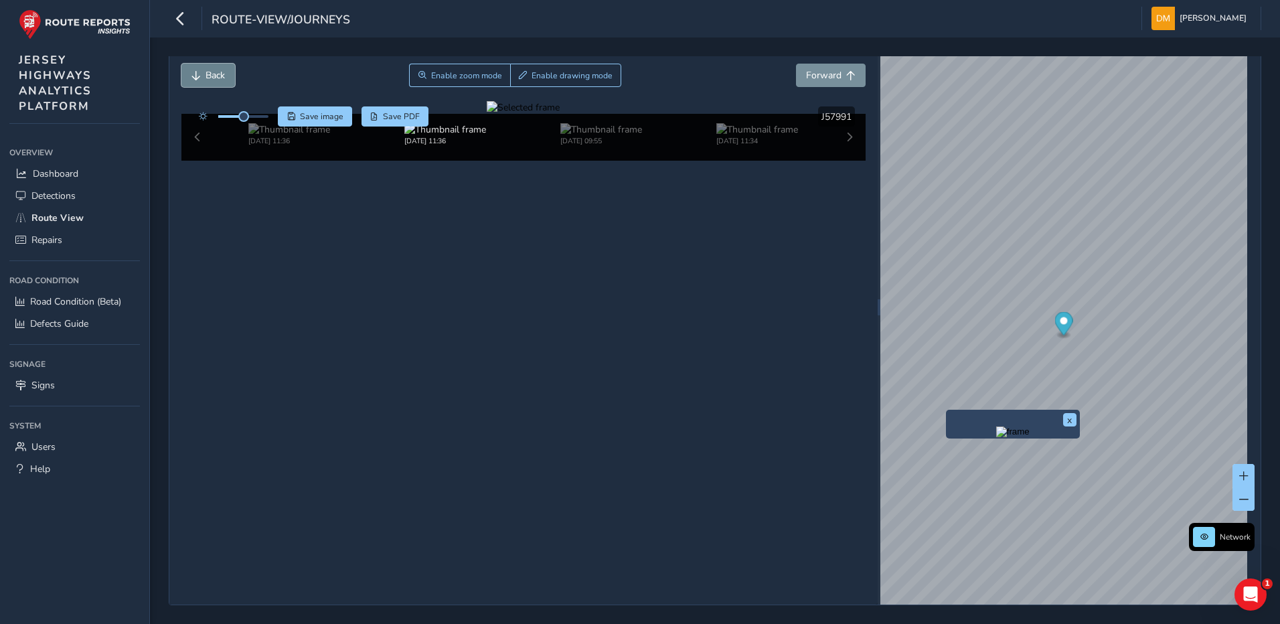
click at [190, 72] on button "Back" at bounding box center [208, 75] width 54 height 23
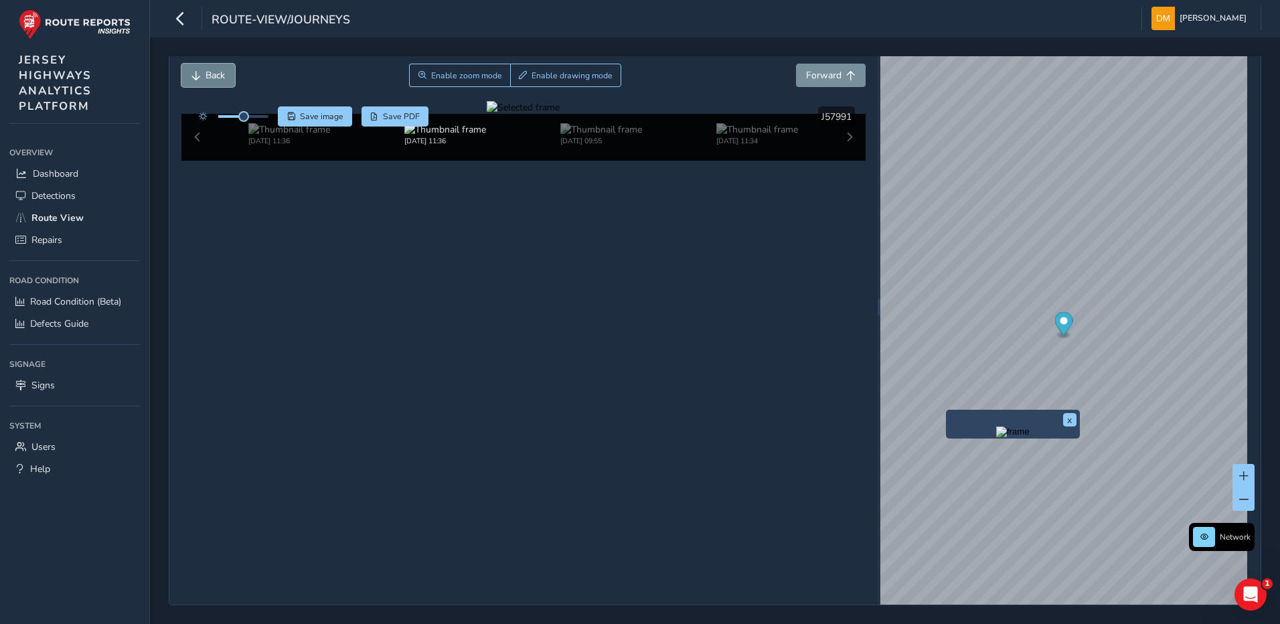
click at [190, 72] on button "Back" at bounding box center [208, 75] width 54 height 23
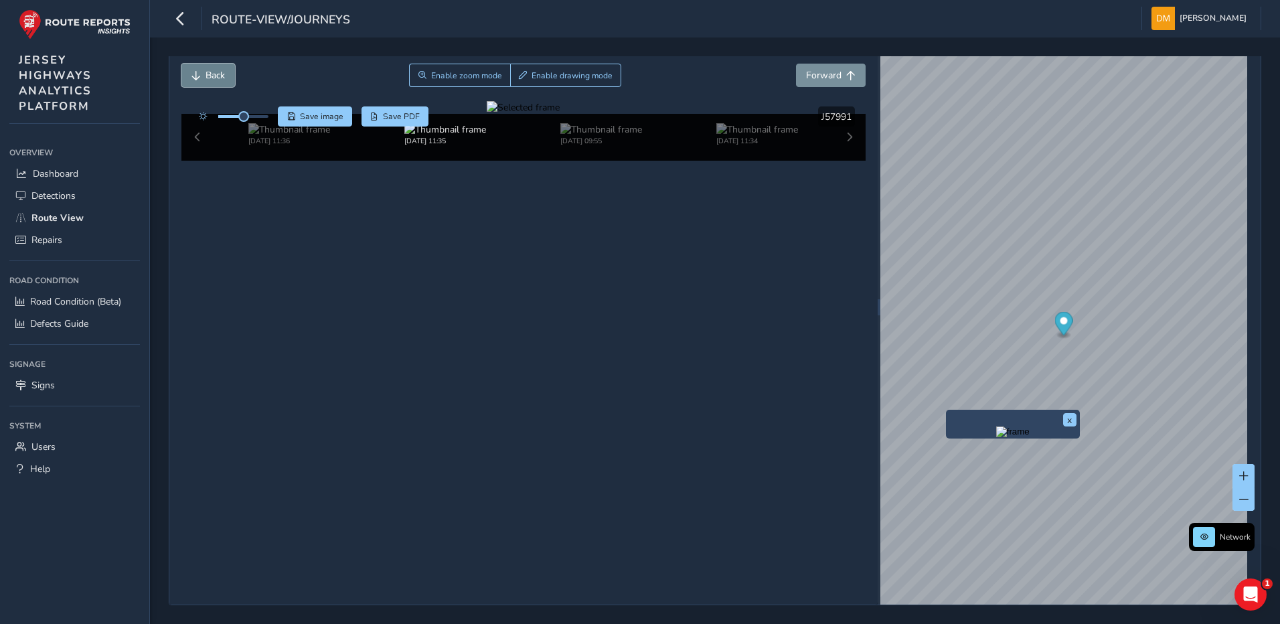
click at [190, 72] on button "Back" at bounding box center [208, 75] width 54 height 23
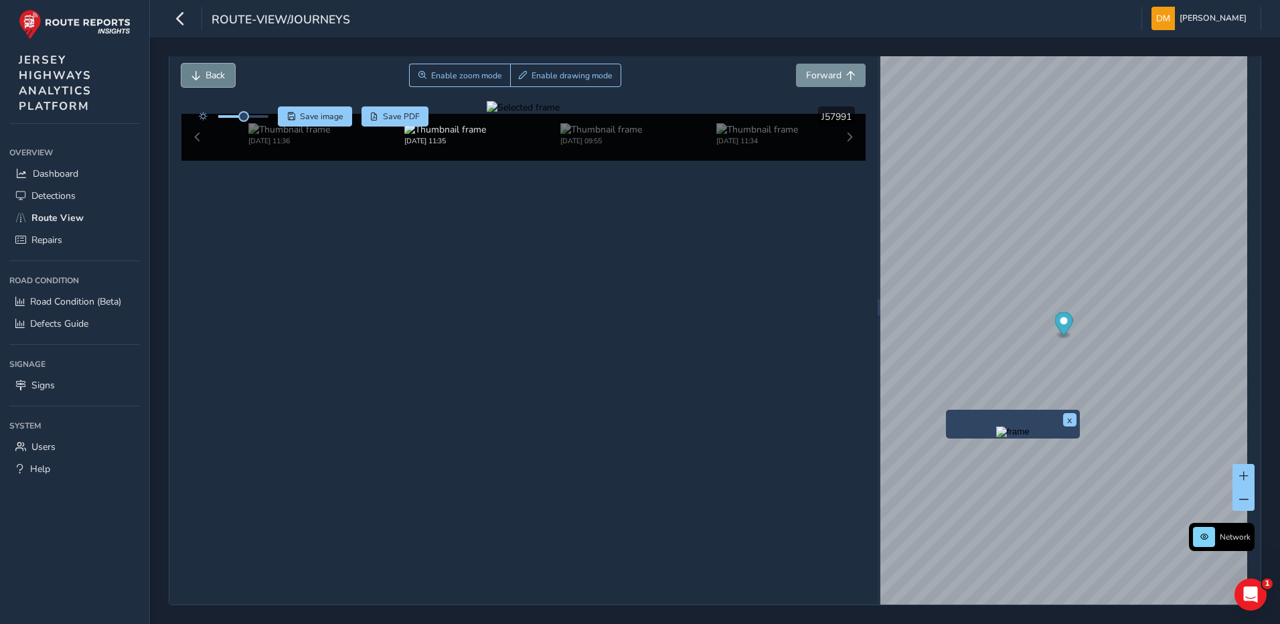
click at [190, 72] on button "Back" at bounding box center [208, 75] width 54 height 23
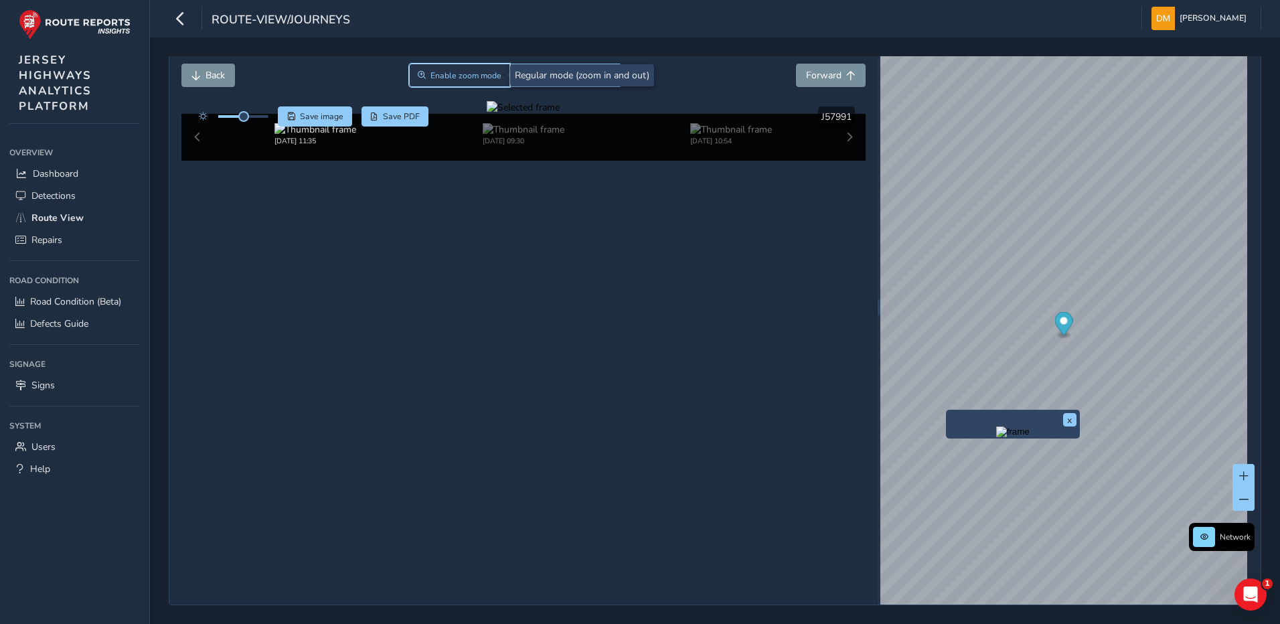
click at [468, 78] on span "Enable zoom mode" at bounding box center [466, 75] width 71 height 11
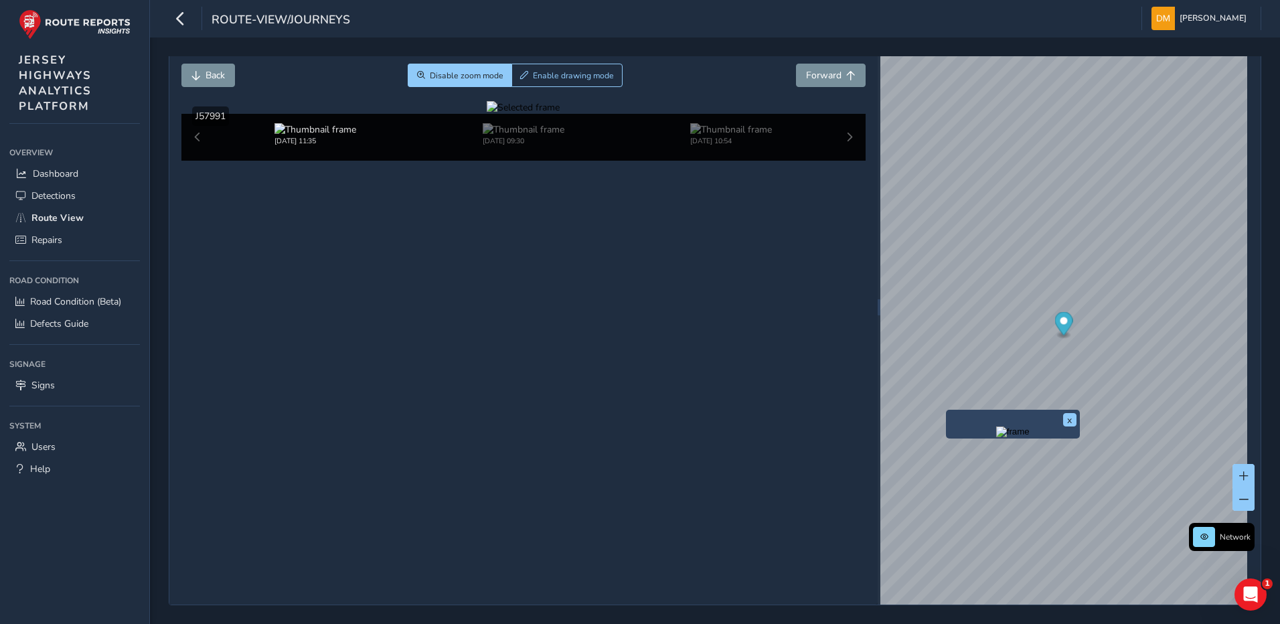
click at [546, 114] on div at bounding box center [523, 107] width 73 height 13
click at [488, 346] on img at bounding box center [886, 192] width 1929 height 1085
click at [204, 76] on button "Back" at bounding box center [208, 75] width 54 height 23
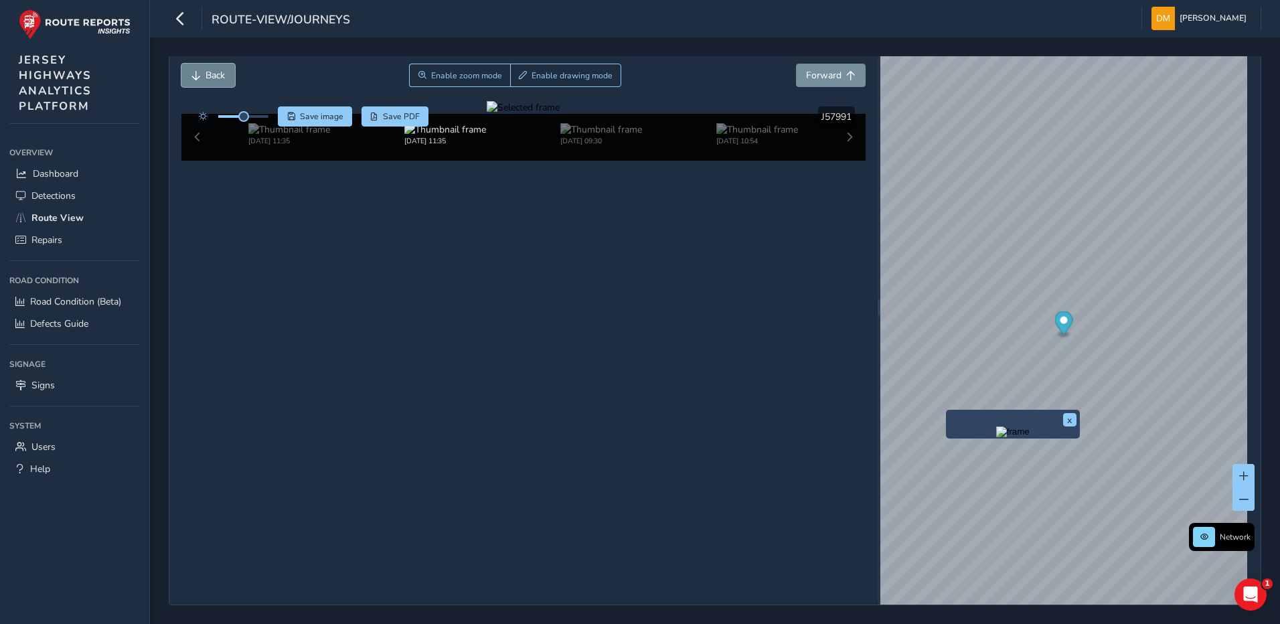
click at [204, 76] on button "Back" at bounding box center [208, 75] width 54 height 23
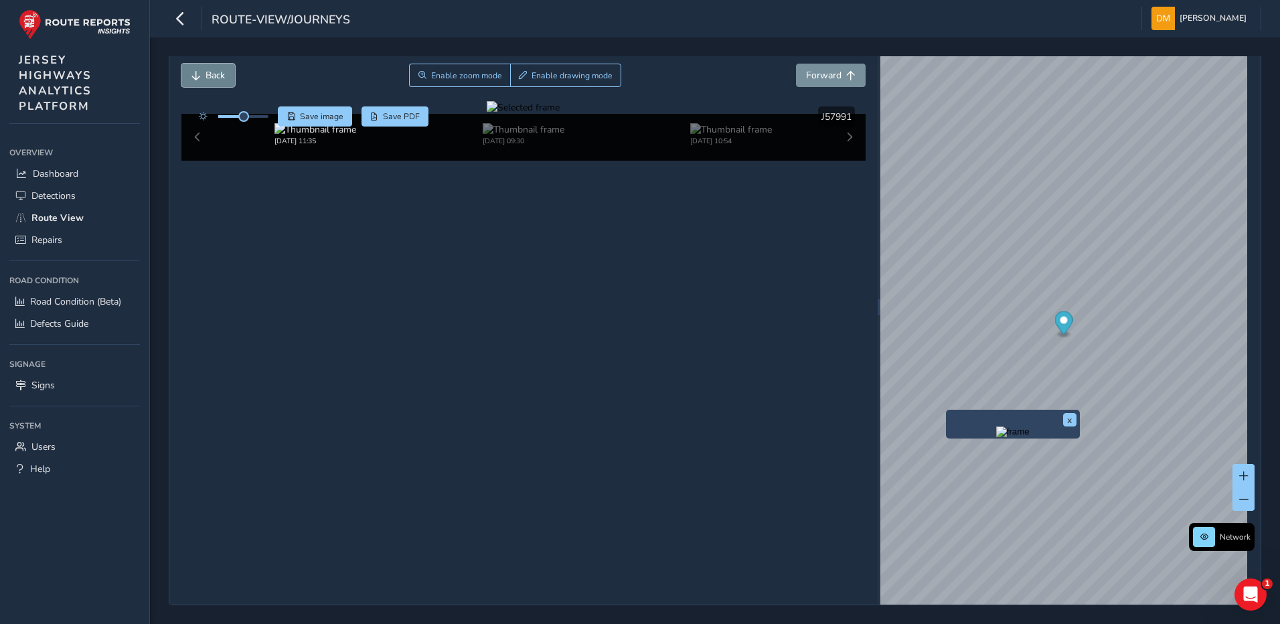
click at [204, 76] on button "Back" at bounding box center [208, 75] width 54 height 23
click at [440, 71] on span "Enable zoom mode" at bounding box center [466, 75] width 71 height 11
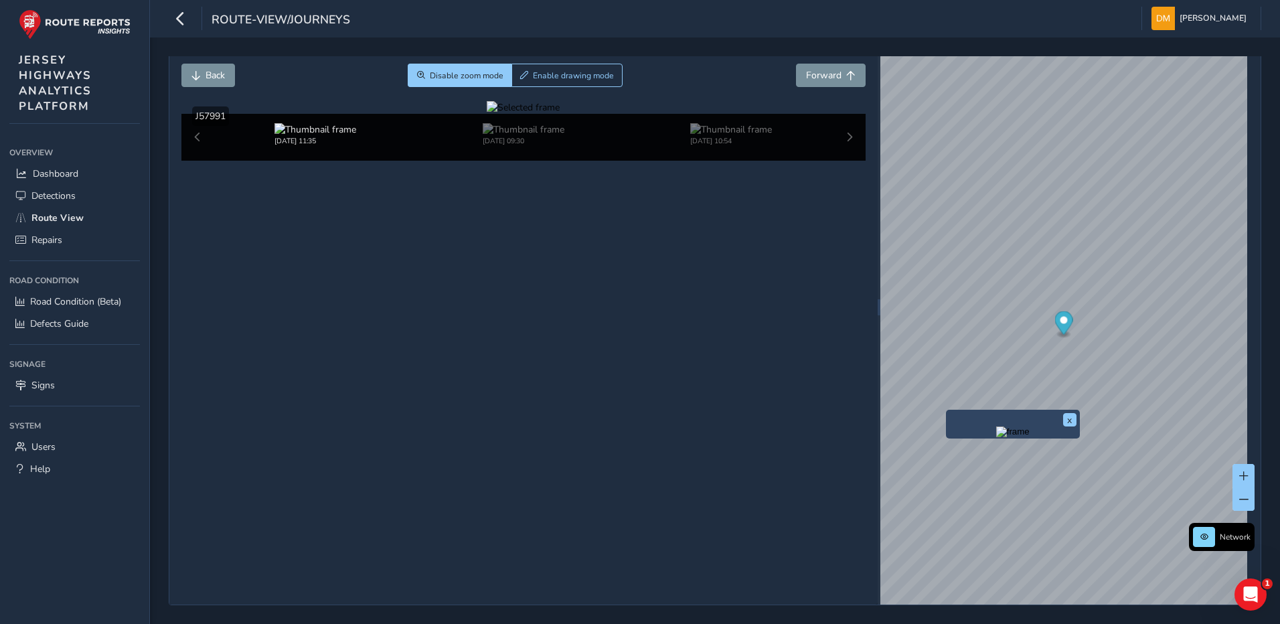
click at [534, 114] on div at bounding box center [523, 107] width 73 height 13
click at [528, 343] on img at bounding box center [811, 197] width 1929 height 1085
click at [828, 81] on span "Forward" at bounding box center [823, 75] width 35 height 13
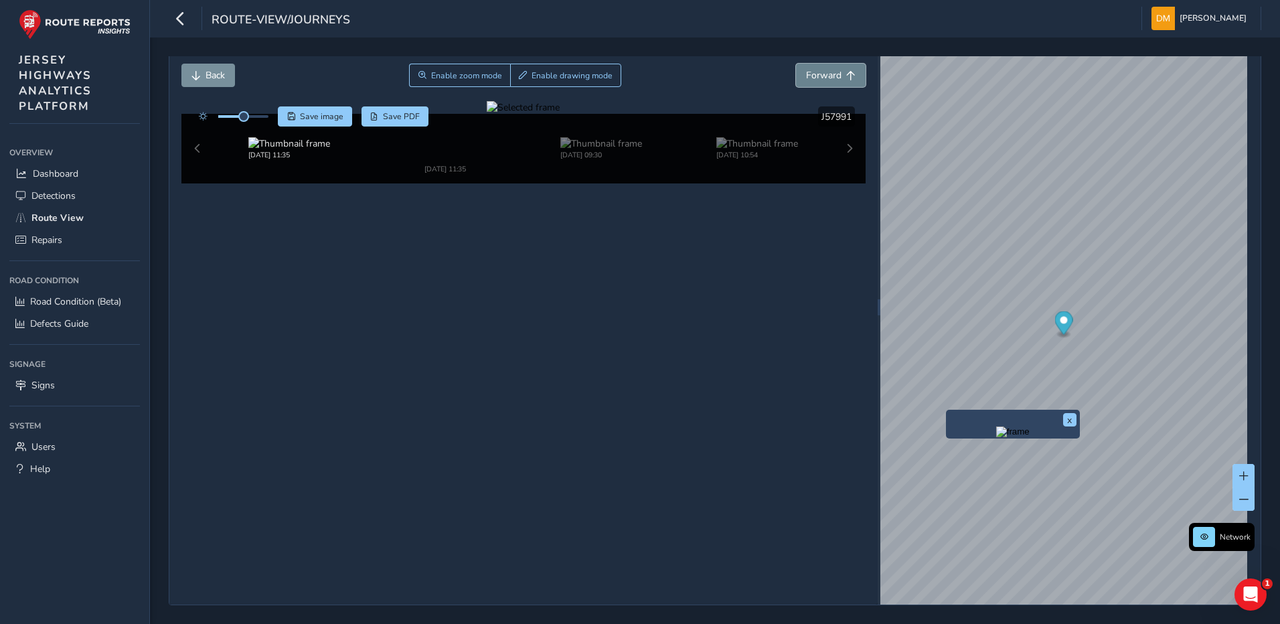
click at [828, 81] on span "Forward" at bounding box center [823, 75] width 35 height 13
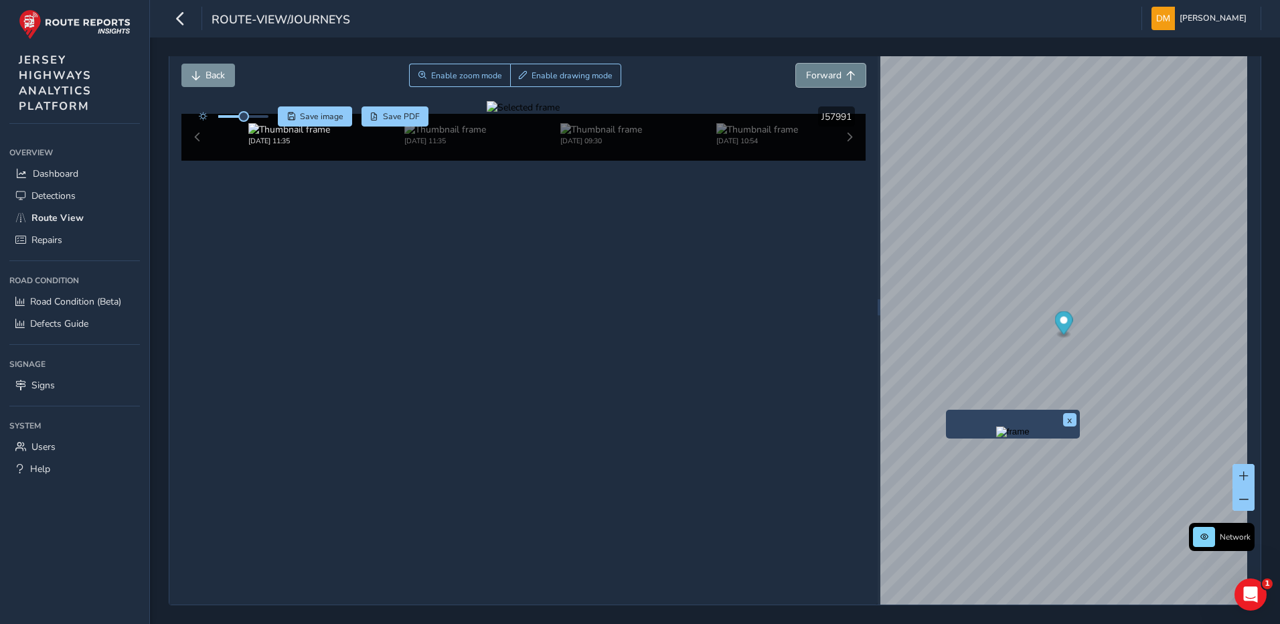
click at [828, 81] on span "Forward" at bounding box center [823, 75] width 35 height 13
click at [214, 69] on span "Back" at bounding box center [215, 75] width 19 height 13
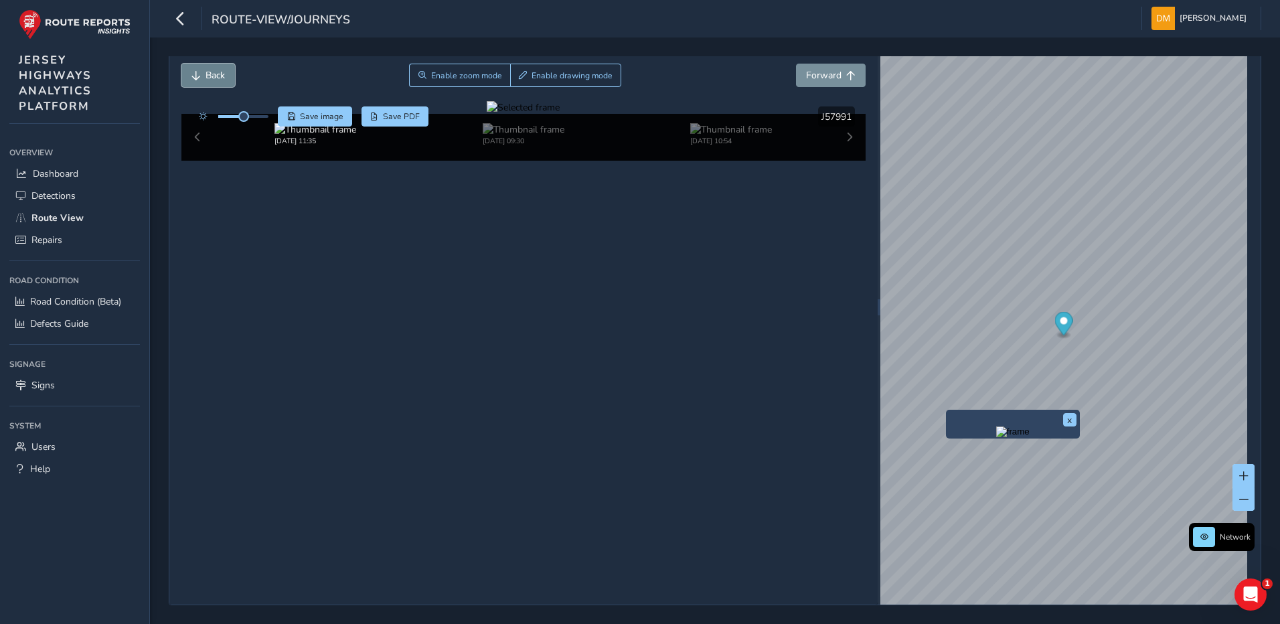
click at [214, 69] on span "Back" at bounding box center [215, 75] width 19 height 13
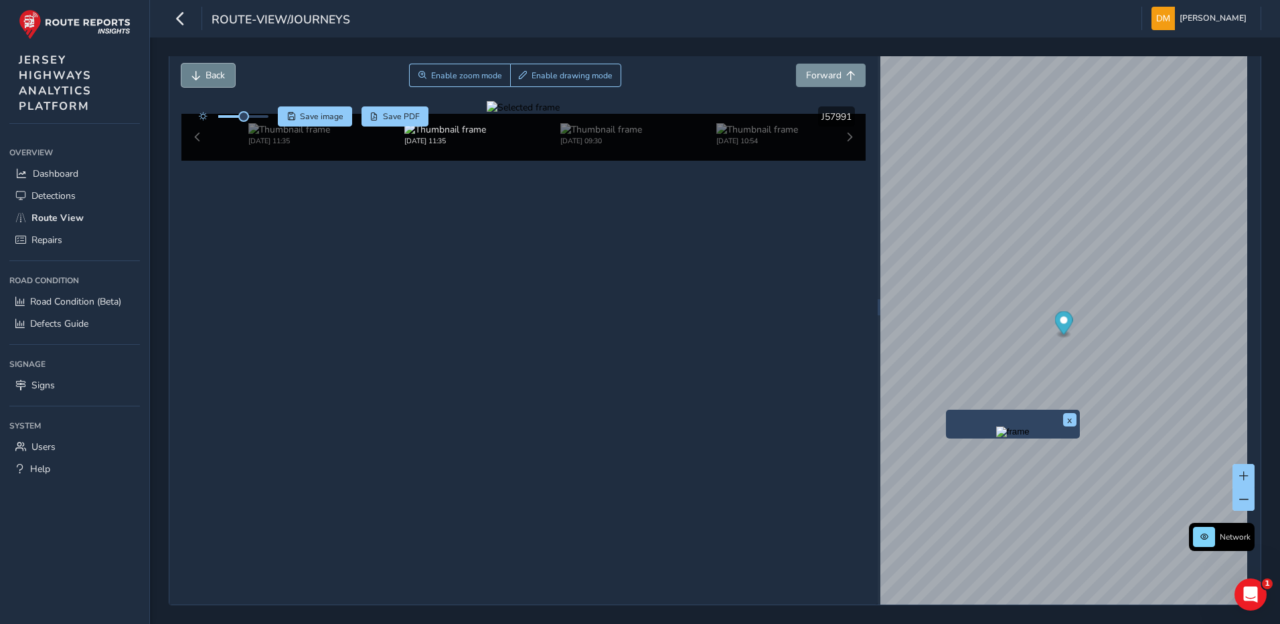
click at [214, 69] on span "Back" at bounding box center [215, 75] width 19 height 13
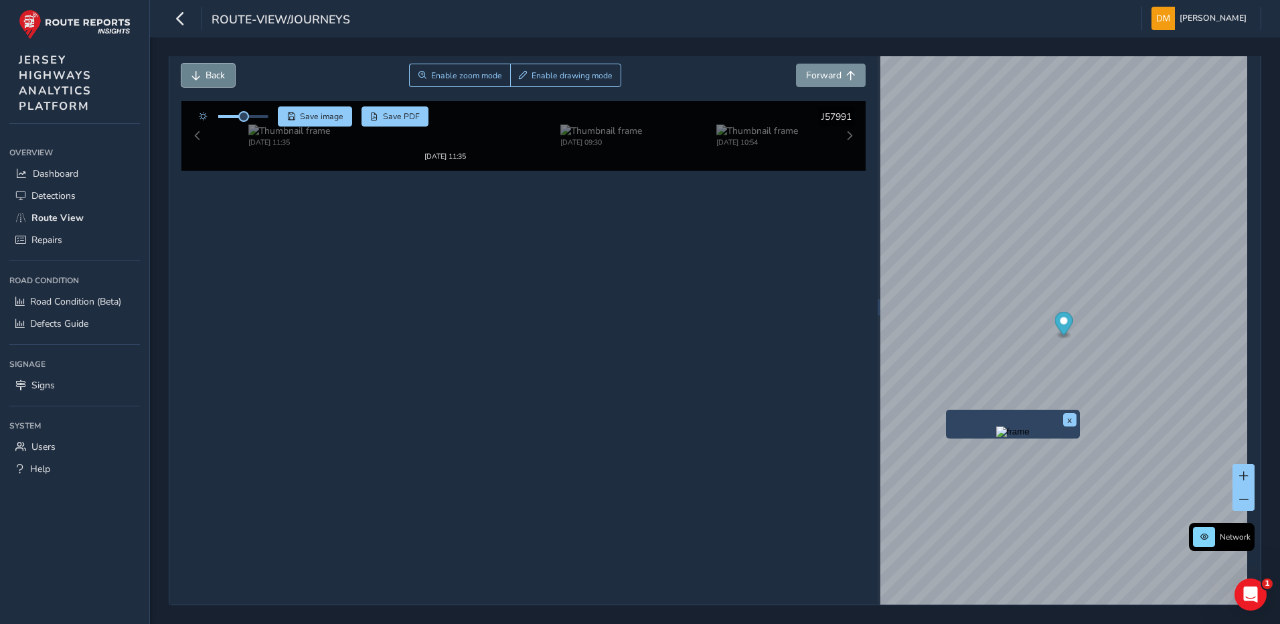
click at [214, 69] on span "Back" at bounding box center [215, 75] width 19 height 13
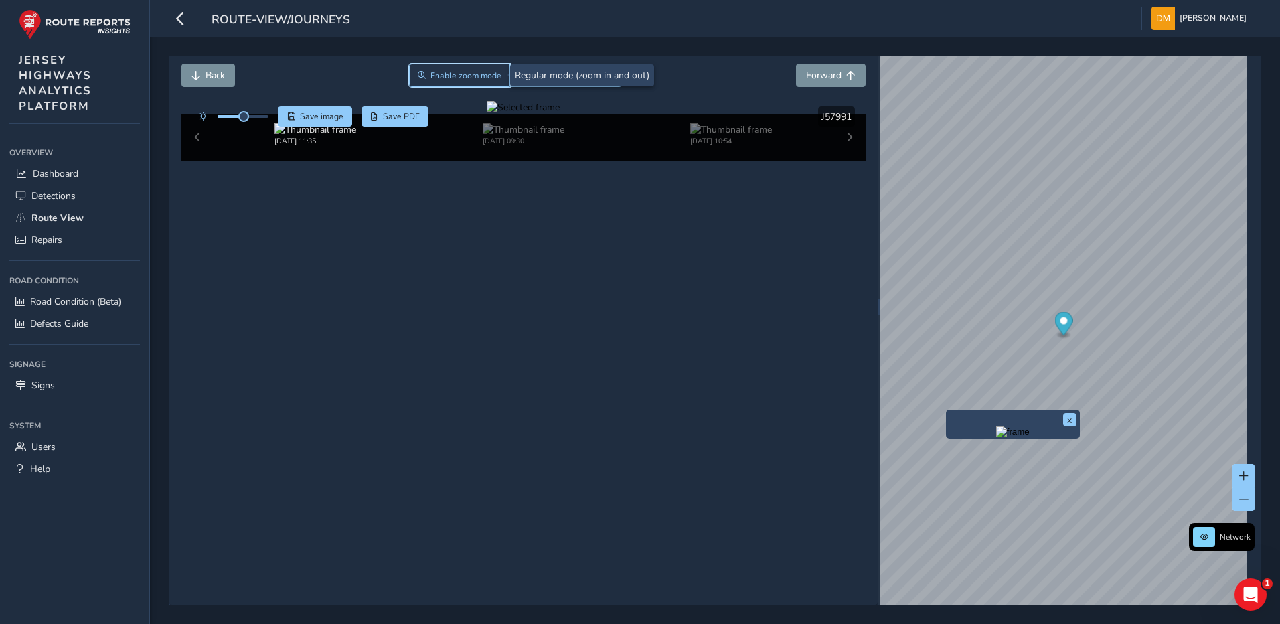
click at [440, 69] on button "Enable zoom mode" at bounding box center [460, 75] width 102 height 23
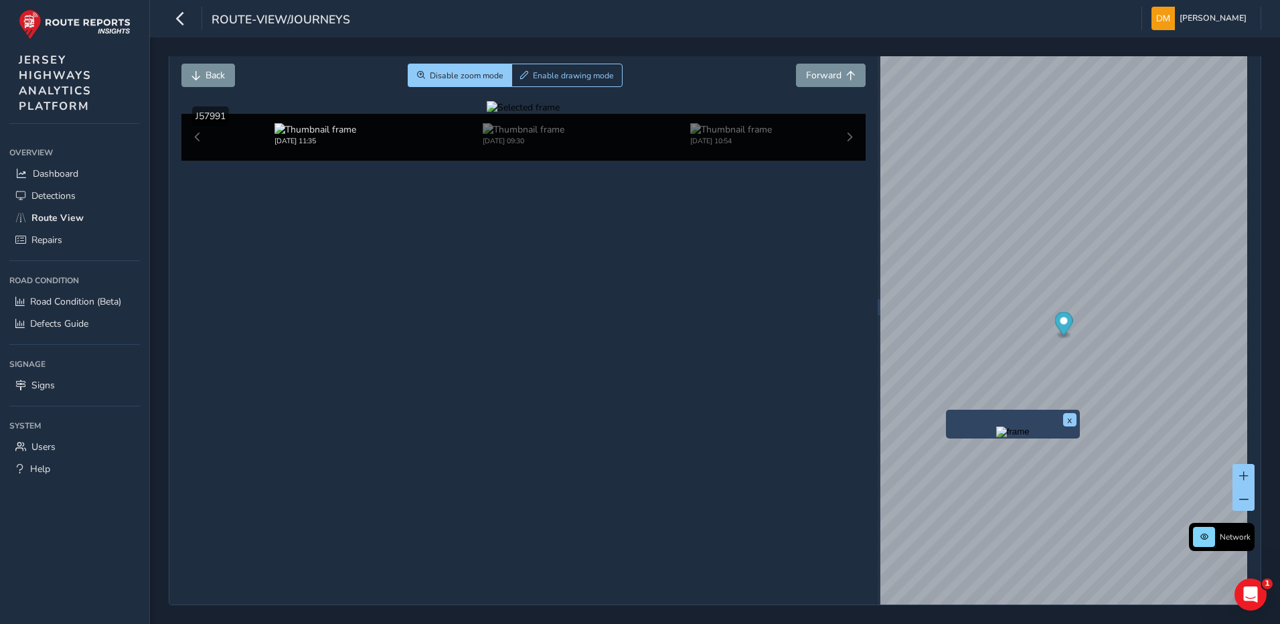
click at [558, 114] on div at bounding box center [523, 107] width 73 height 13
click at [554, 354] on img at bounding box center [762, 176] width 1929 height 1085
click at [211, 74] on span "Back" at bounding box center [215, 75] width 19 height 13
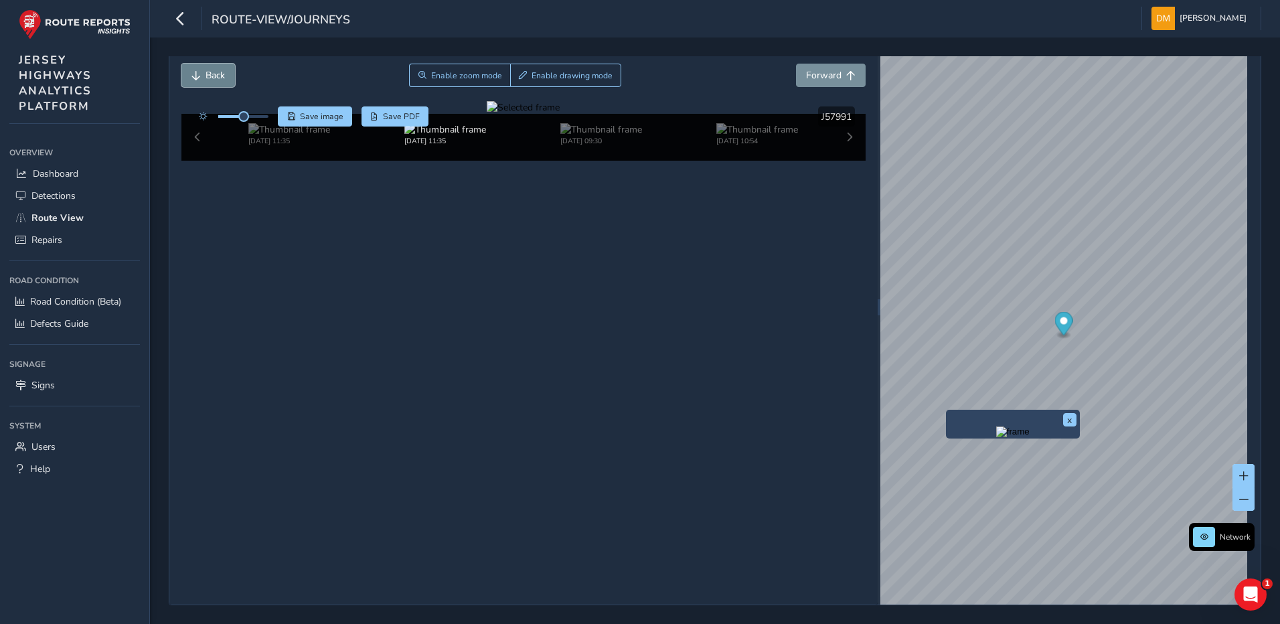
click at [212, 75] on span "Back" at bounding box center [215, 75] width 19 height 13
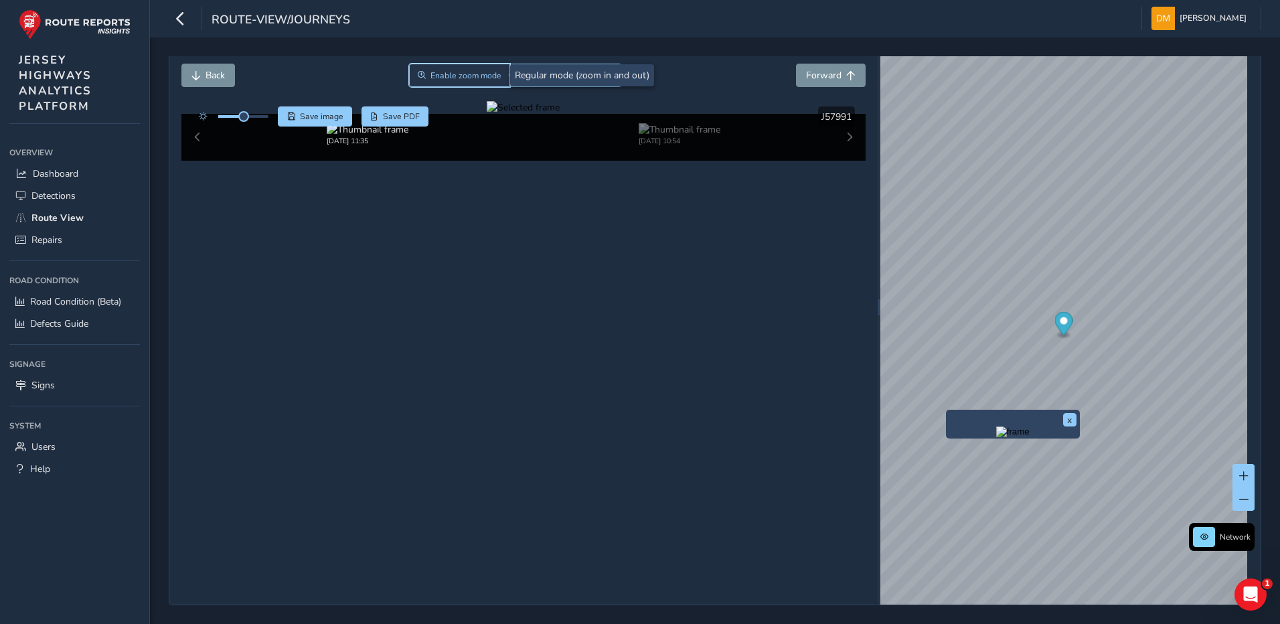
click at [433, 81] on button "Enable zoom mode" at bounding box center [460, 75] width 102 height 23
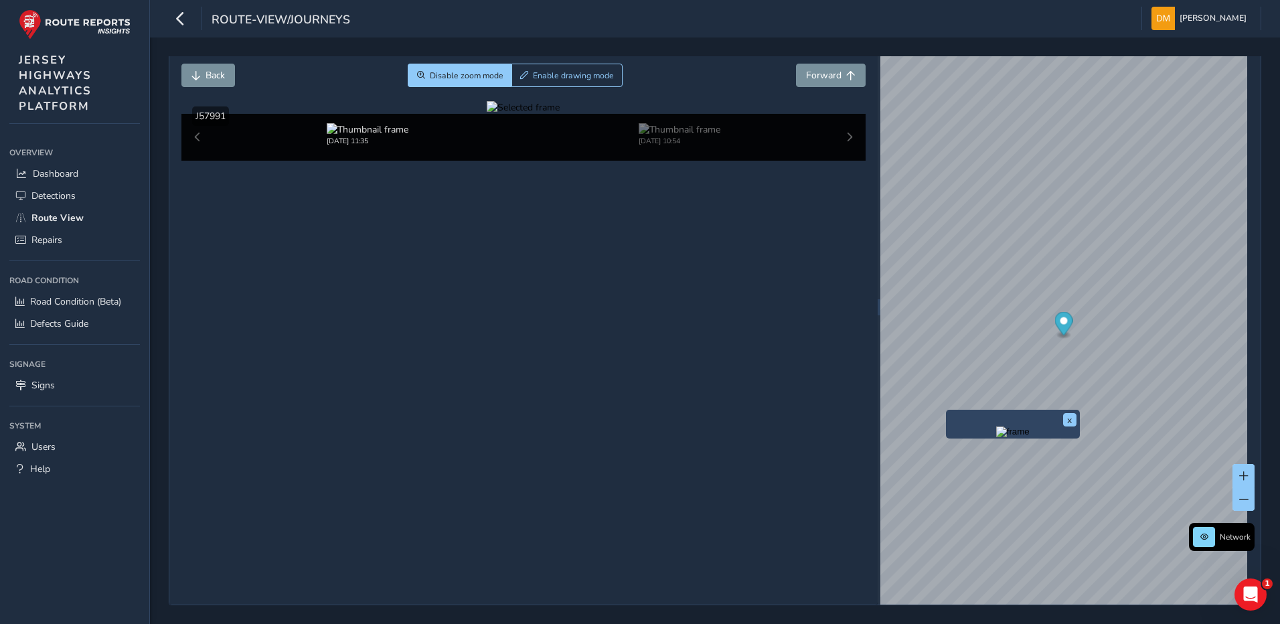
click at [560, 114] on div at bounding box center [523, 107] width 73 height 13
click at [487, 328] on img at bounding box center [927, 231] width 1929 height 1085
click at [218, 75] on span "Back" at bounding box center [215, 75] width 19 height 13
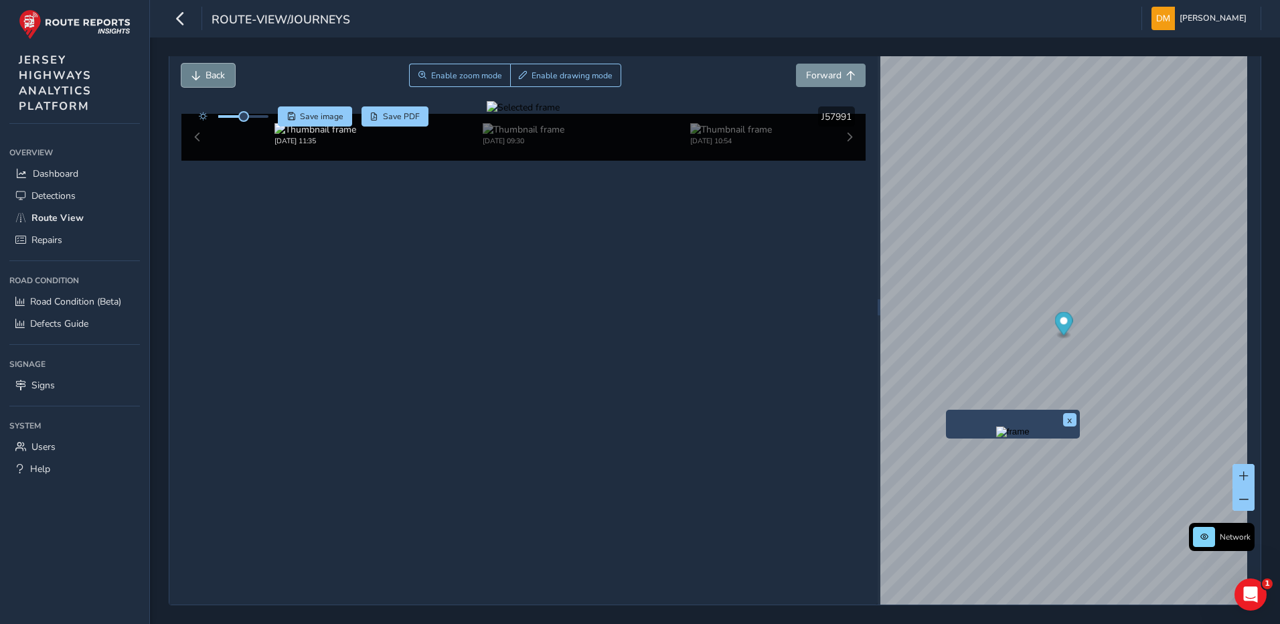
click at [218, 75] on span "Back" at bounding box center [215, 75] width 19 height 13
click at [816, 83] on button "Forward" at bounding box center [831, 75] width 70 height 23
click at [473, 81] on button "Enable zoom mode" at bounding box center [460, 75] width 102 height 23
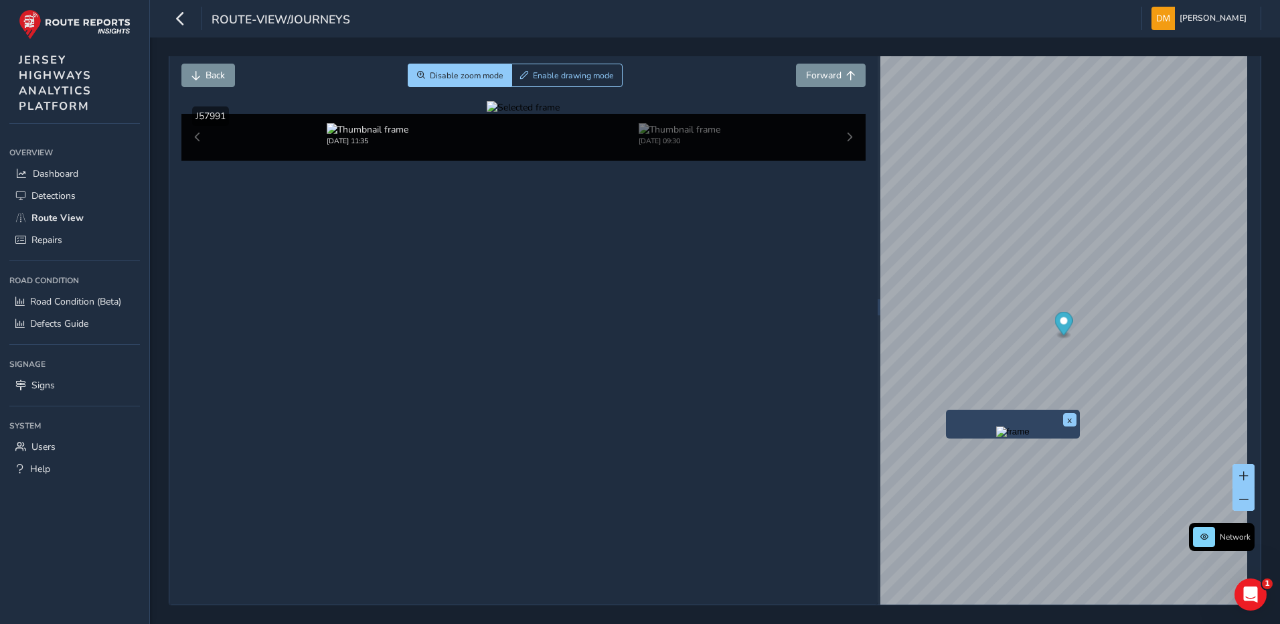
click at [545, 114] on div at bounding box center [523, 107] width 73 height 13
click at [449, 384] on img at bounding box center [958, 122] width 1929 height 1085
click at [209, 80] on span "Back" at bounding box center [215, 75] width 19 height 13
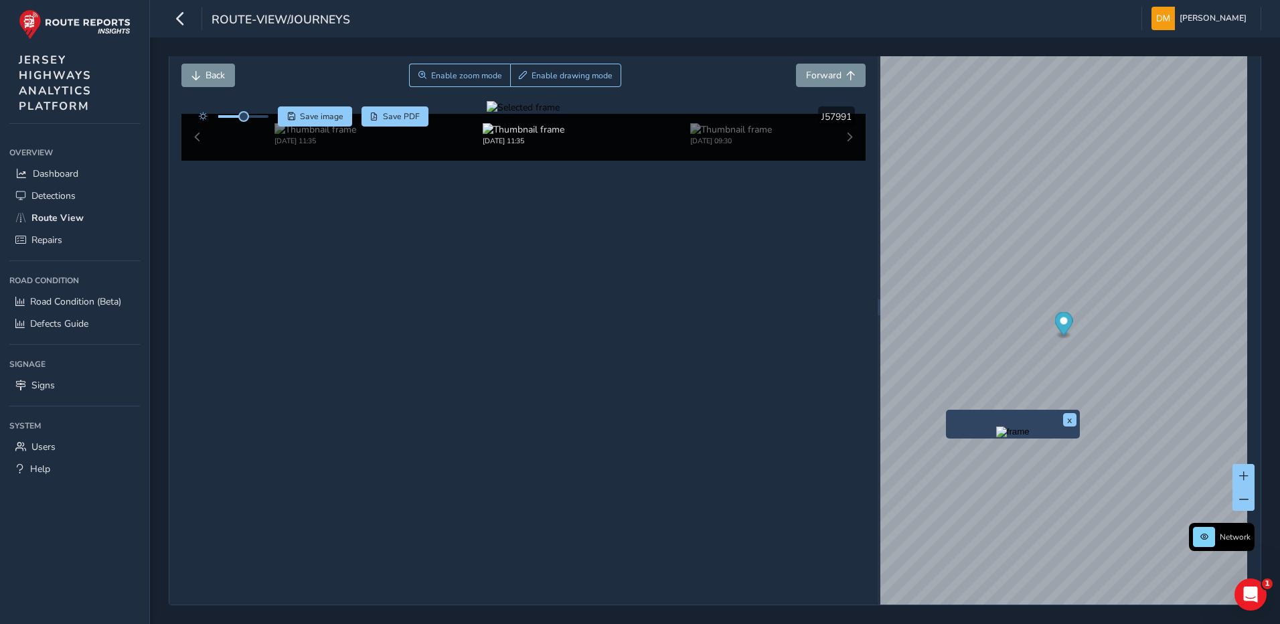
click at [522, 114] on div at bounding box center [523, 107] width 73 height 13
click at [465, 347] on img at bounding box center [928, 190] width 1929 height 1085
